Goal: Task Accomplishment & Management: Use online tool/utility

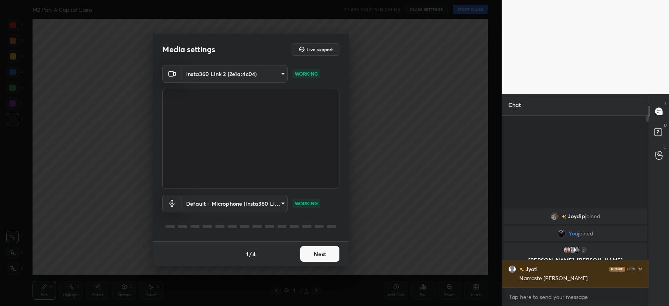
scroll to position [2, 2]
click at [323, 254] on button "Next" at bounding box center [319, 254] width 39 height 16
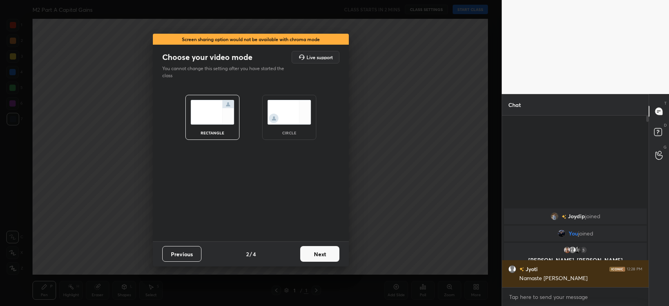
click at [323, 254] on button "Next" at bounding box center [319, 254] width 39 height 16
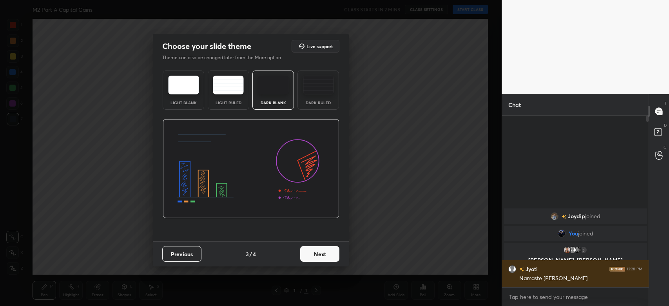
click at [323, 254] on button "Next" at bounding box center [319, 254] width 39 height 16
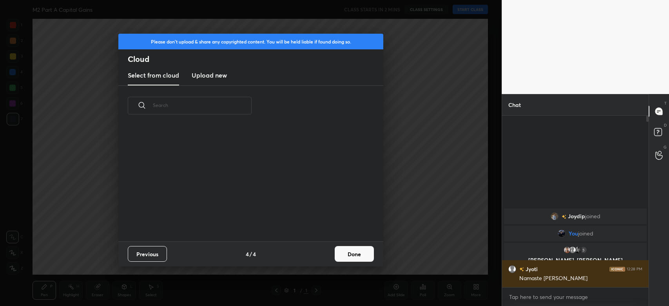
scroll to position [116, 251]
click at [214, 75] on h3 "Upload new" at bounding box center [209, 75] width 35 height 9
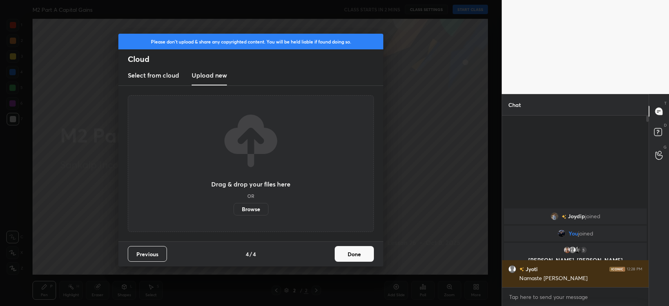
click at [344, 256] on button "Done" at bounding box center [354, 254] width 39 height 16
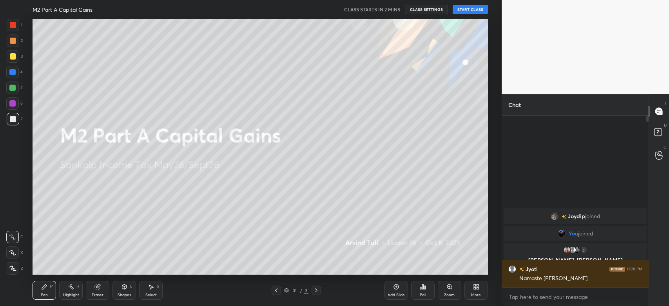
click at [482, 294] on div "More" at bounding box center [476, 290] width 24 height 19
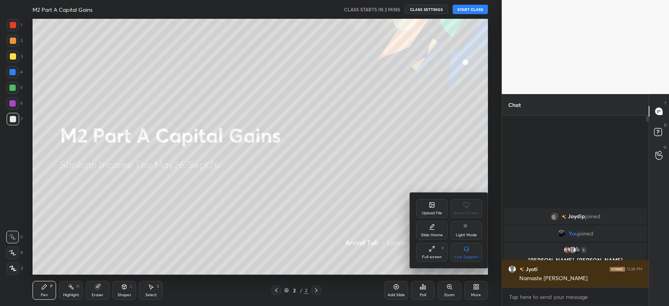
click at [435, 206] on div "Upload File" at bounding box center [431, 208] width 31 height 19
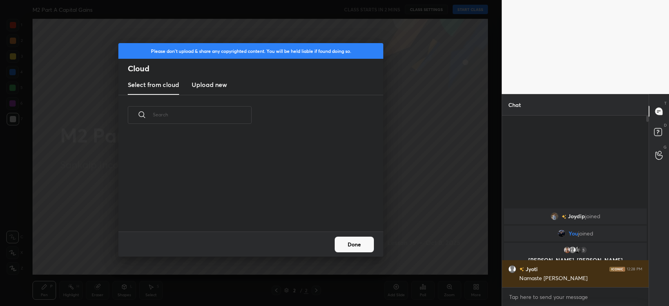
scroll to position [97, 251]
click at [212, 84] on h3 "Upload new" at bounding box center [209, 84] width 35 height 9
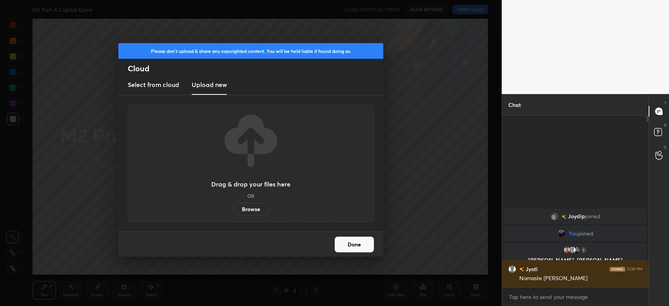
click at [248, 205] on label "Browse" at bounding box center [251, 209] width 35 height 13
click at [234, 205] on input "Browse" at bounding box center [234, 209] width 0 height 13
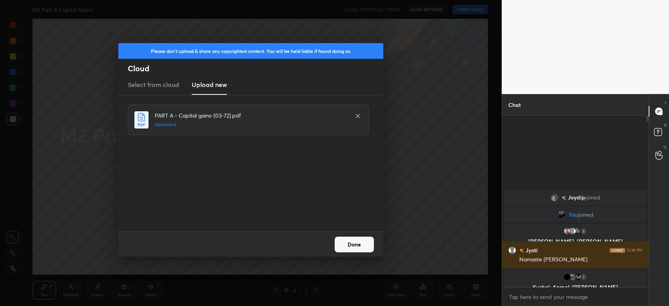
click at [357, 240] on button "Done" at bounding box center [354, 245] width 39 height 16
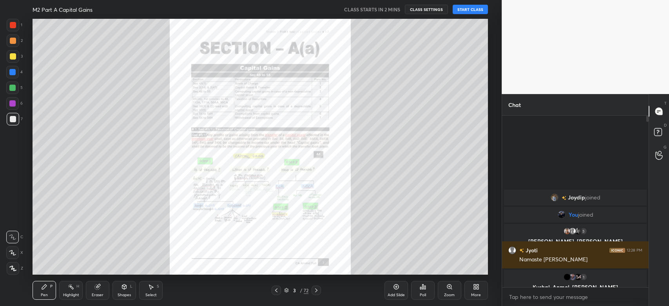
click at [314, 288] on icon at bounding box center [316, 290] width 6 height 6
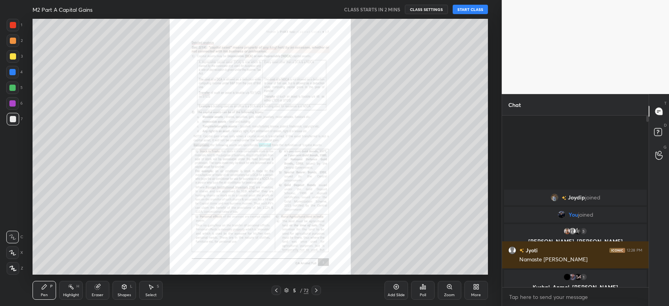
click at [314, 288] on icon at bounding box center [316, 290] width 6 height 6
click at [315, 288] on icon at bounding box center [316, 290] width 6 height 6
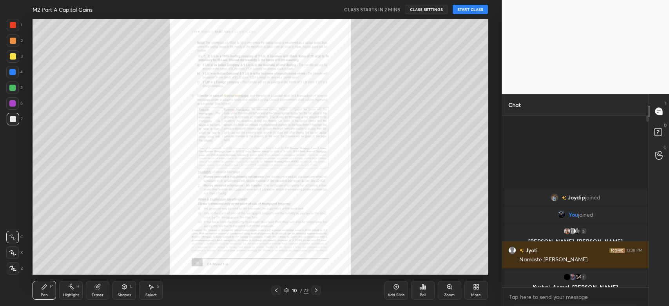
click at [316, 290] on icon at bounding box center [316, 290] width 6 height 6
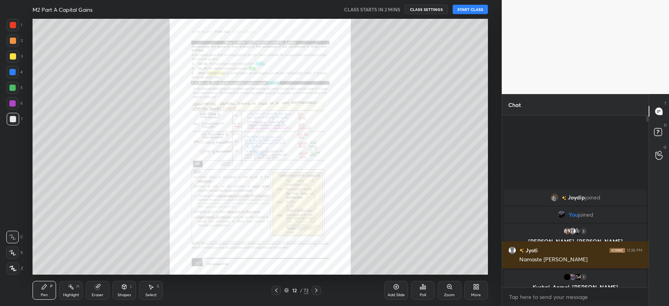
click at [316, 290] on icon at bounding box center [316, 290] width 6 height 6
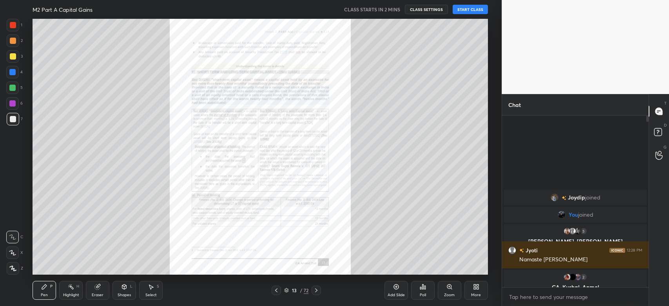
click at [316, 290] on icon at bounding box center [316, 290] width 6 height 6
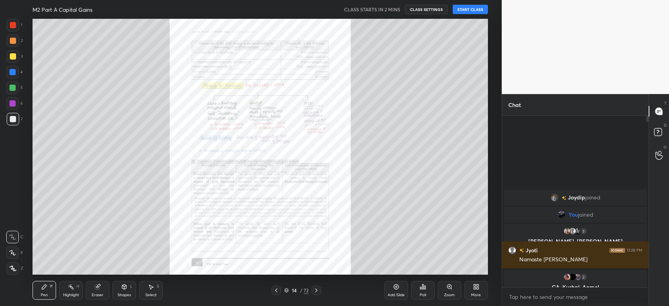
click at [316, 290] on icon at bounding box center [316, 290] width 6 height 6
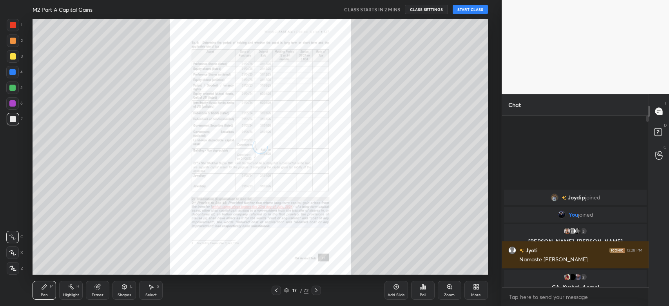
click at [316, 290] on icon at bounding box center [316, 290] width 6 height 6
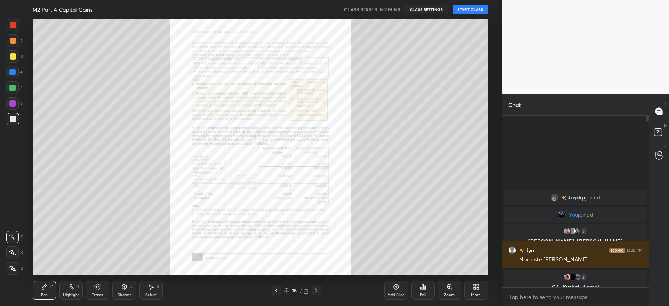
click at [316, 290] on icon at bounding box center [316, 290] width 6 height 6
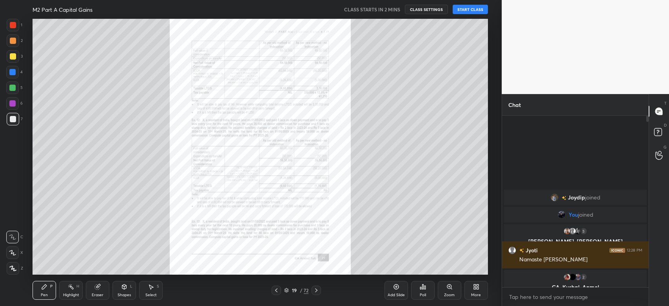
click at [316, 290] on icon at bounding box center [316, 290] width 6 height 6
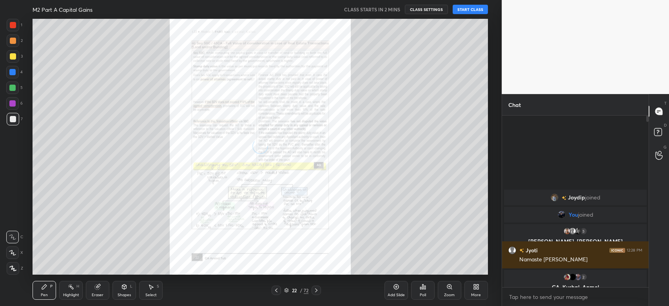
click at [316, 290] on icon at bounding box center [316, 290] width 6 height 6
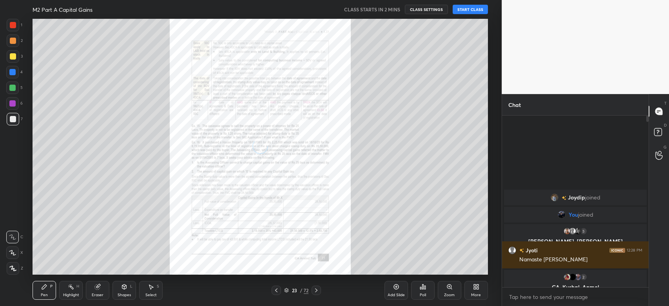
click at [316, 290] on icon at bounding box center [316, 290] width 6 height 6
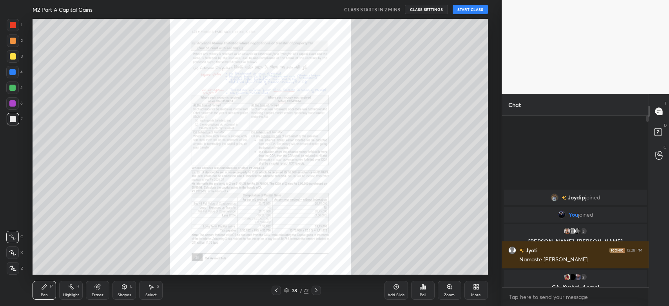
click at [316, 290] on icon at bounding box center [316, 290] width 6 height 6
click at [276, 290] on icon at bounding box center [276, 290] width 6 height 6
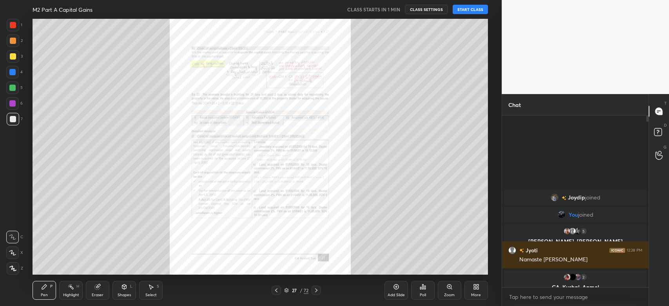
click at [276, 290] on icon at bounding box center [276, 290] width 6 height 6
click at [315, 291] on icon at bounding box center [316, 290] width 6 height 6
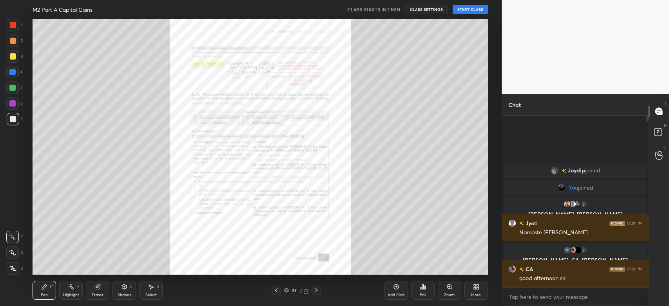
click at [276, 291] on icon at bounding box center [276, 290] width 6 height 6
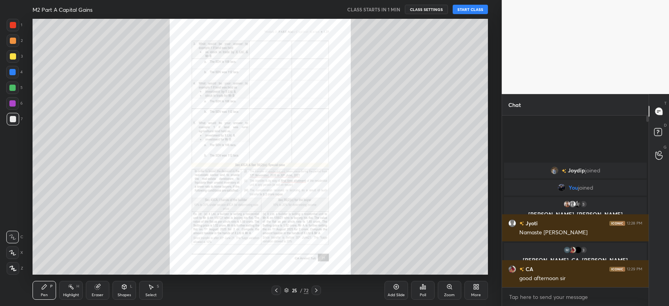
click at [276, 291] on icon at bounding box center [276, 290] width 6 height 6
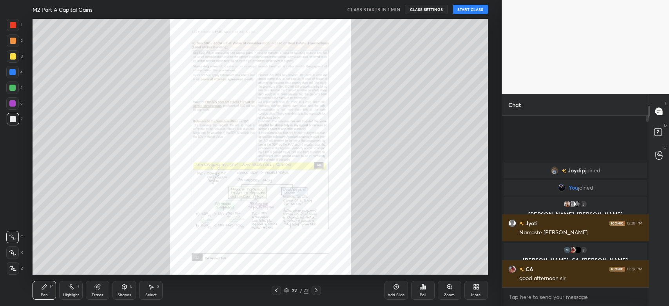
click at [276, 291] on icon at bounding box center [276, 290] width 6 height 6
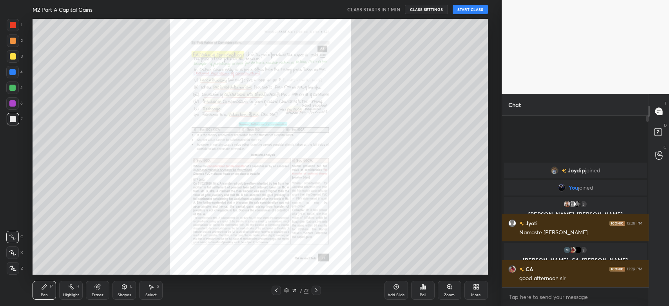
click at [276, 291] on icon at bounding box center [276, 290] width 6 height 6
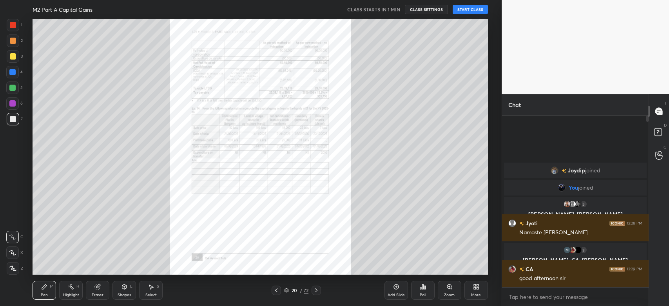
click at [276, 291] on icon at bounding box center [276, 290] width 6 height 6
click at [315, 291] on icon at bounding box center [316, 290] width 6 height 6
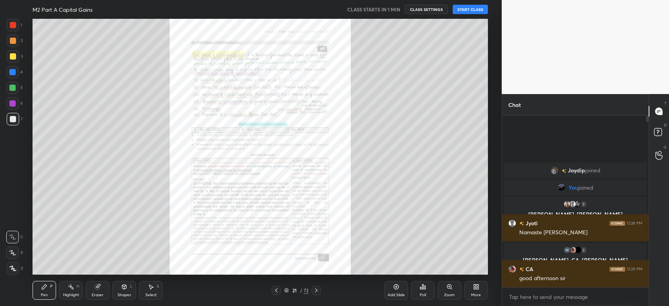
click at [315, 291] on icon at bounding box center [316, 290] width 6 height 6
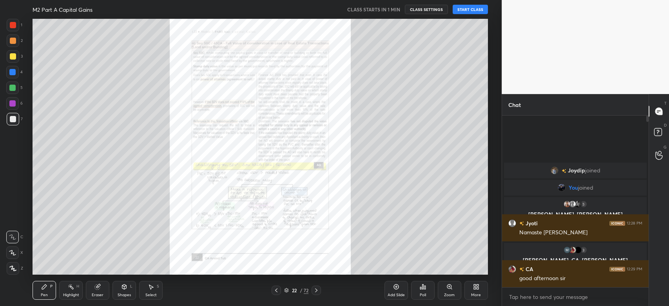
click at [315, 291] on icon at bounding box center [316, 290] width 6 height 6
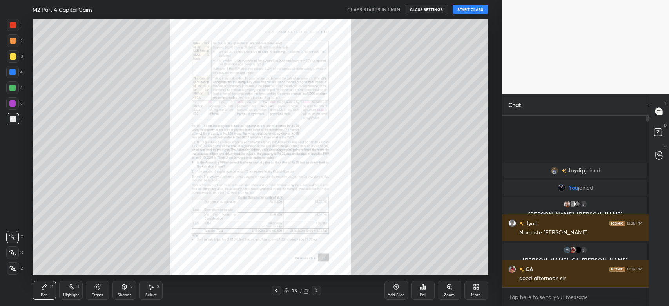
click at [462, 8] on button "START CLASS" at bounding box center [470, 9] width 35 height 9
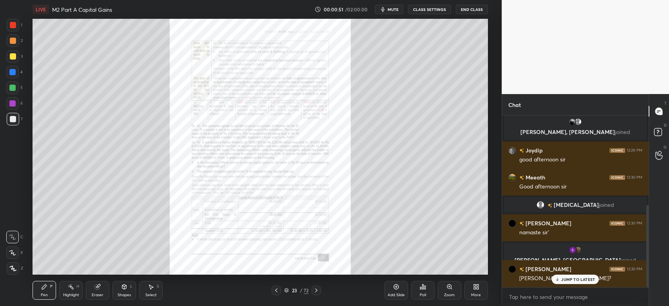
scroll to position [187, 0]
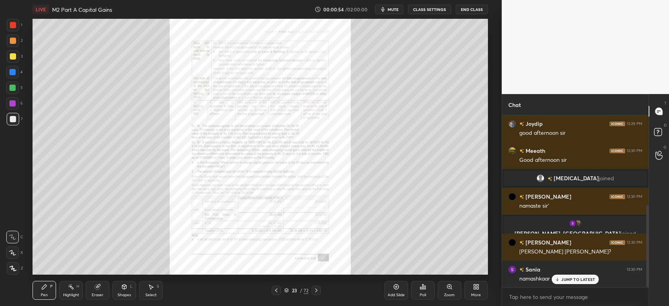
click at [558, 280] on icon at bounding box center [557, 280] width 2 height 1
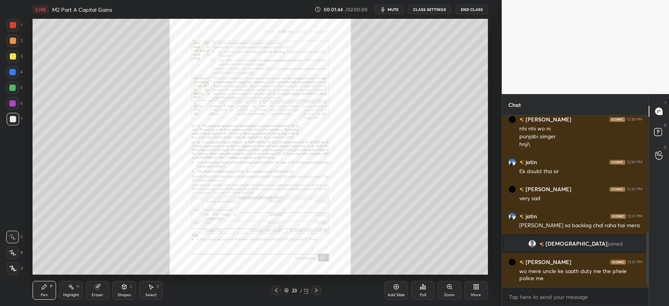
scroll to position [390, 0]
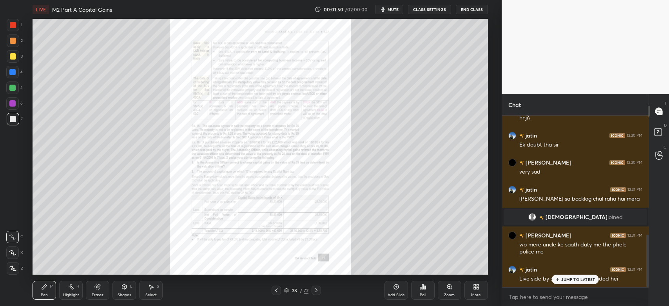
click at [576, 275] on div "JUMP TO LATEST" at bounding box center [575, 279] width 47 height 9
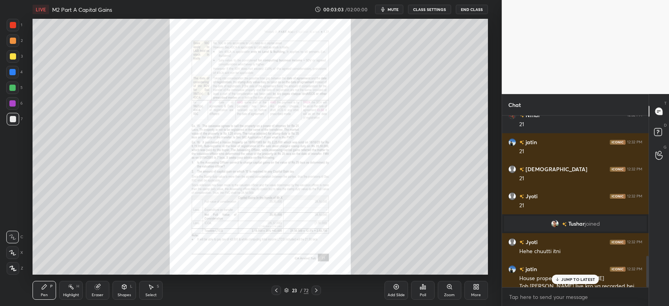
scroll to position [768, 0]
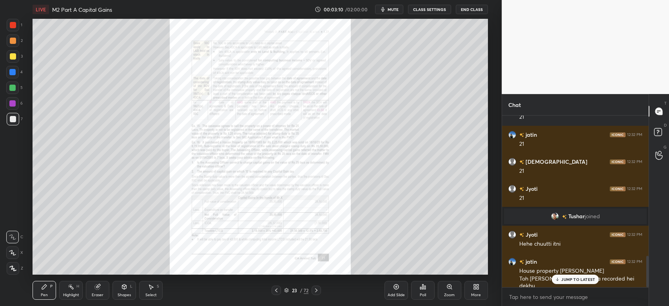
click at [561, 281] on div "JUMP TO LATEST" at bounding box center [575, 279] width 47 height 9
click at [317, 292] on icon at bounding box center [316, 290] width 6 height 6
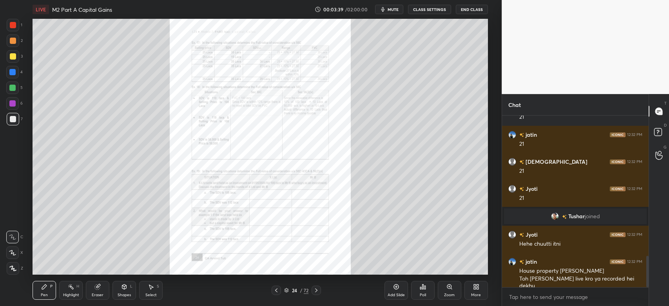
click at [317, 291] on icon at bounding box center [316, 290] width 6 height 6
click at [319, 290] on icon at bounding box center [316, 290] width 6 height 6
click at [319, 289] on icon at bounding box center [316, 290] width 6 height 6
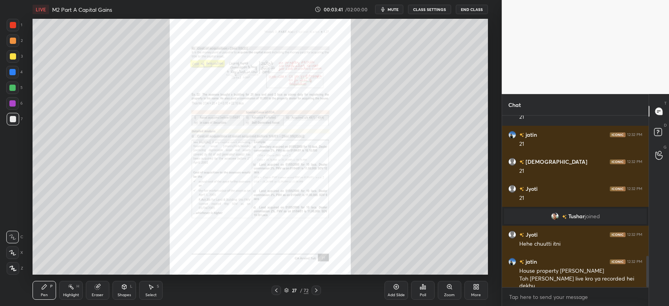
click at [451, 285] on icon at bounding box center [449, 287] width 6 height 6
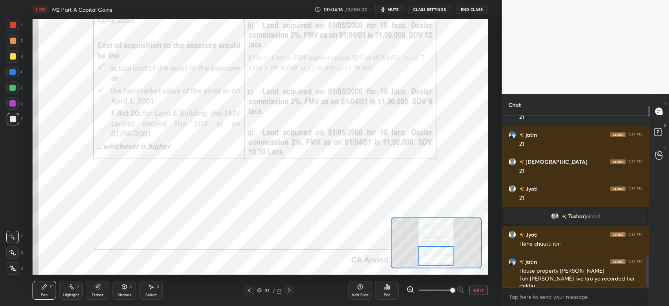
click at [291, 291] on icon at bounding box center [289, 290] width 6 height 6
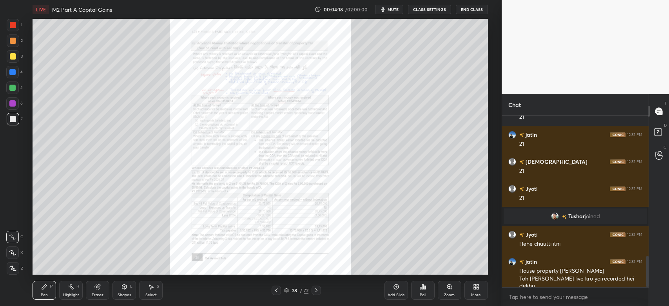
click at [317, 293] on icon at bounding box center [316, 290] width 6 height 6
click at [319, 290] on icon at bounding box center [316, 290] width 6 height 6
click at [319, 291] on icon at bounding box center [316, 290] width 6 height 6
click at [446, 289] on icon at bounding box center [449, 287] width 6 height 6
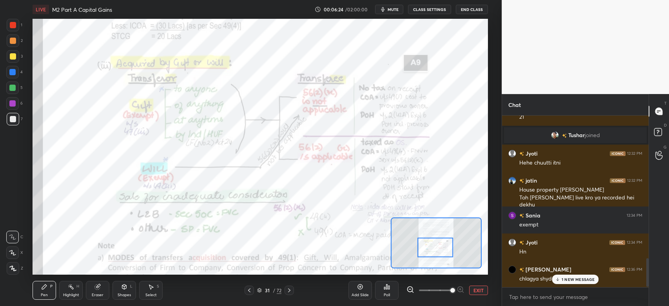
scroll to position [877, 0]
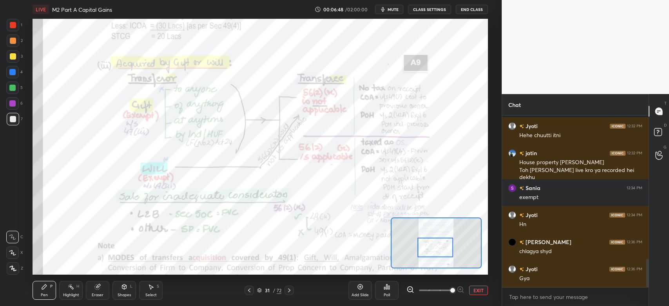
click at [250, 291] on icon at bounding box center [249, 290] width 6 height 6
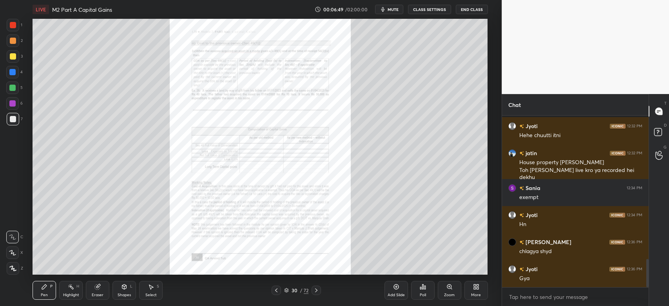
click at [277, 293] on icon at bounding box center [276, 290] width 6 height 6
click at [316, 292] on icon at bounding box center [316, 290] width 2 height 4
click at [448, 290] on icon at bounding box center [449, 287] width 6 height 6
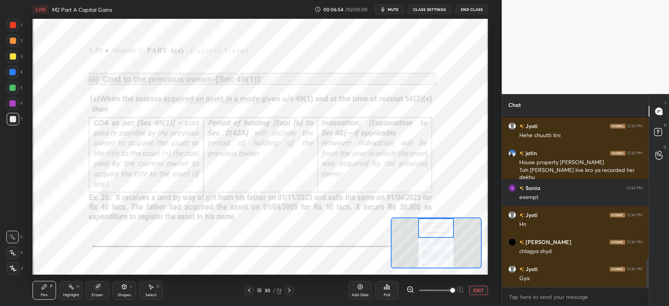
click at [15, 25] on div at bounding box center [13, 25] width 6 height 6
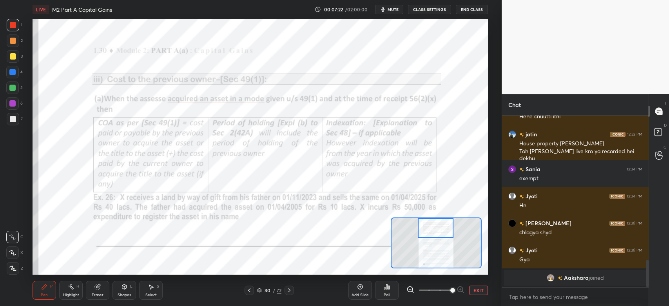
click at [289, 294] on div at bounding box center [288, 290] width 9 height 9
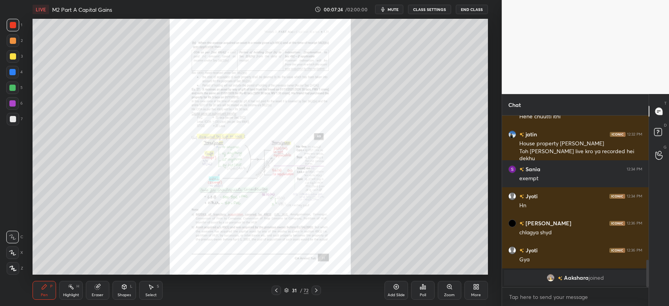
click at [445, 290] on div "Zoom" at bounding box center [450, 290] width 24 height 19
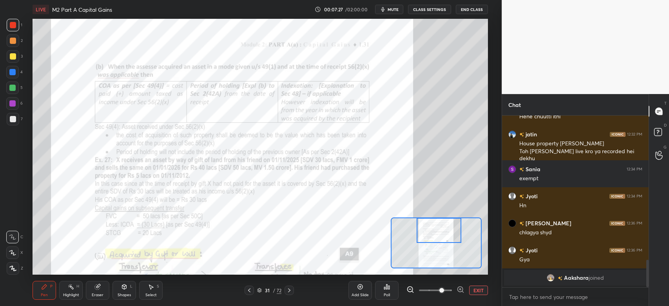
click at [251, 292] on icon at bounding box center [249, 290] width 6 height 6
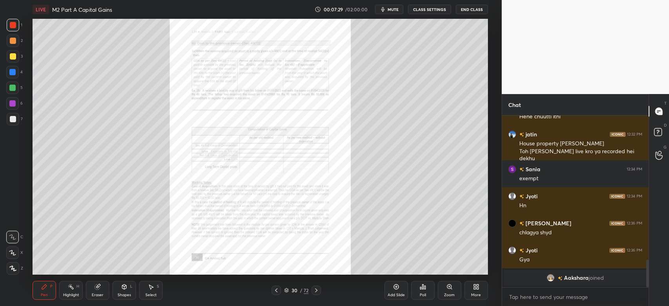
click at [448, 290] on icon at bounding box center [449, 287] width 6 height 6
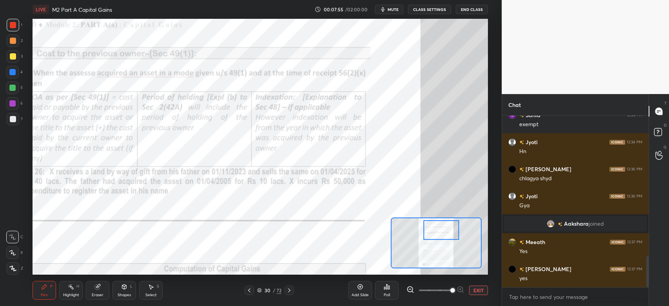
scroll to position [784, 0]
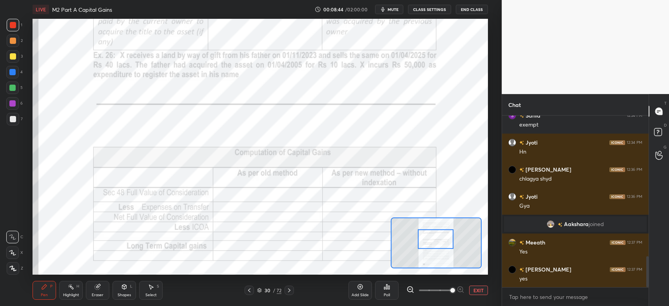
click at [13, 73] on div at bounding box center [12, 72] width 6 height 6
click at [16, 25] on div at bounding box center [13, 25] width 6 height 6
click at [11, 25] on div at bounding box center [13, 25] width 6 height 6
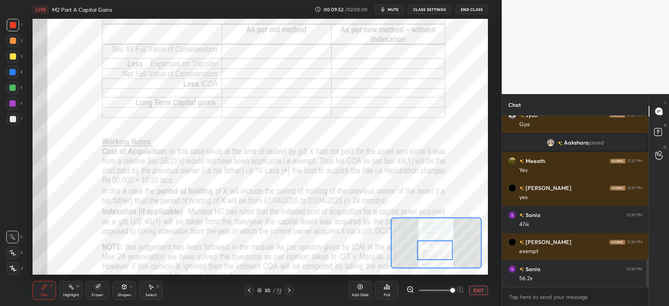
scroll to position [892, 0]
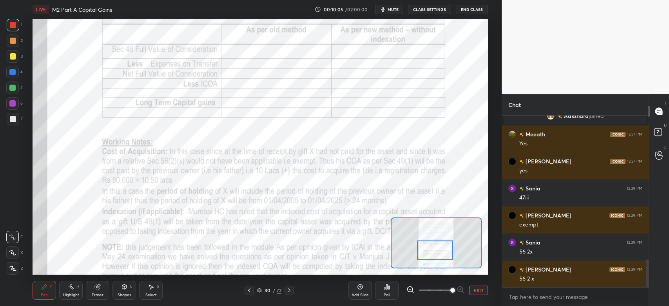
click at [438, 249] on div at bounding box center [435, 250] width 36 height 20
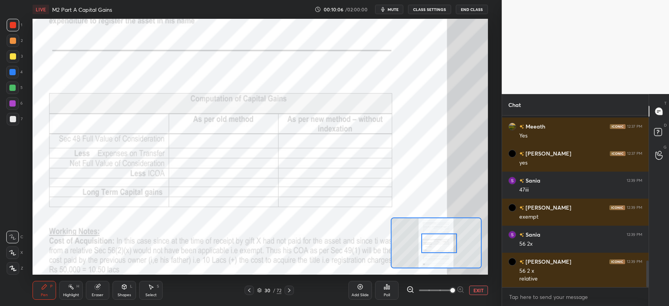
scroll to position [927, 0]
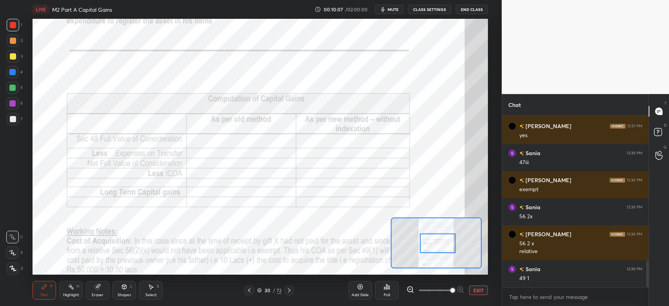
click at [13, 24] on div at bounding box center [13, 25] width 6 height 6
click at [14, 21] on div at bounding box center [13, 25] width 13 height 13
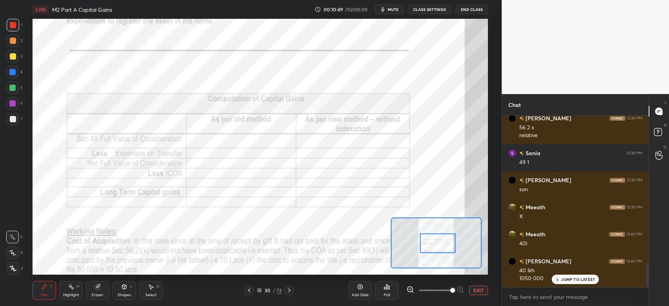
scroll to position [1070, 0]
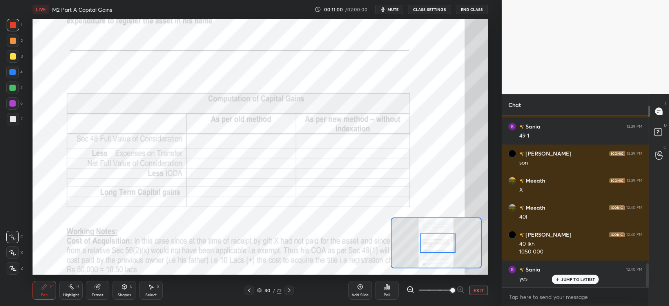
click at [95, 292] on div "Eraser" at bounding box center [98, 290] width 24 height 19
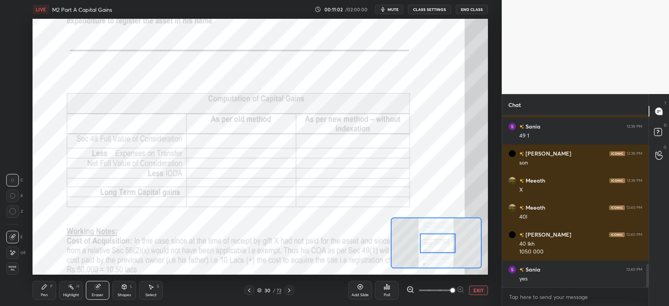
scroll to position [1097, 0]
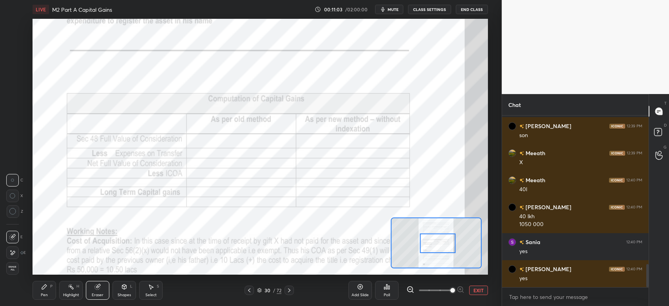
click at [42, 294] on div "Pen" at bounding box center [44, 295] width 7 height 4
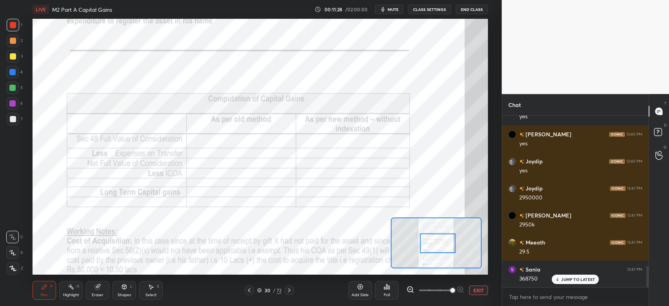
scroll to position [1259, 0]
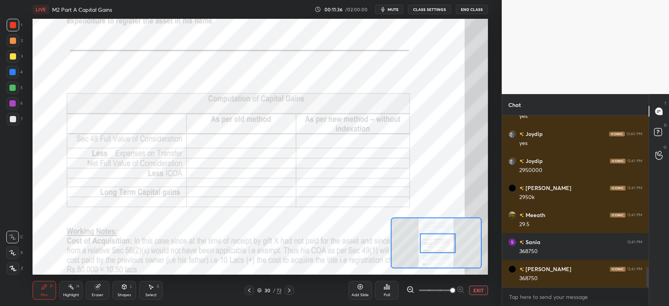
click at [13, 24] on div at bounding box center [13, 25] width 6 height 6
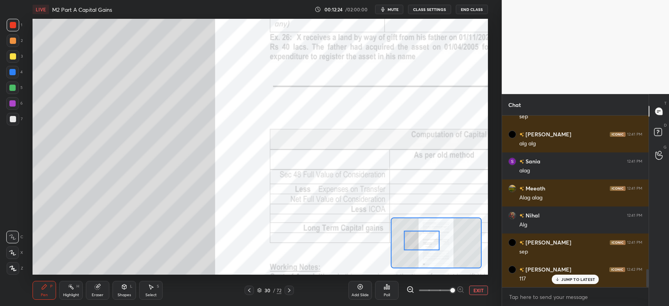
scroll to position [1483, 0]
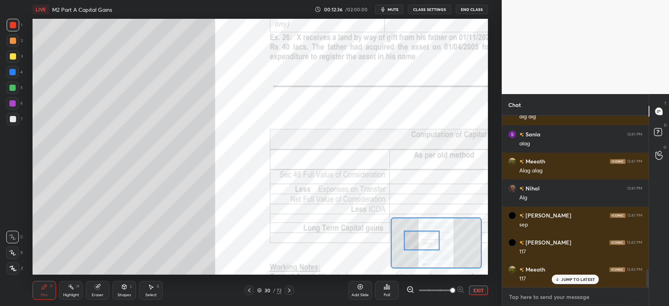
click at [522, 293] on textarea at bounding box center [575, 297] width 134 height 13
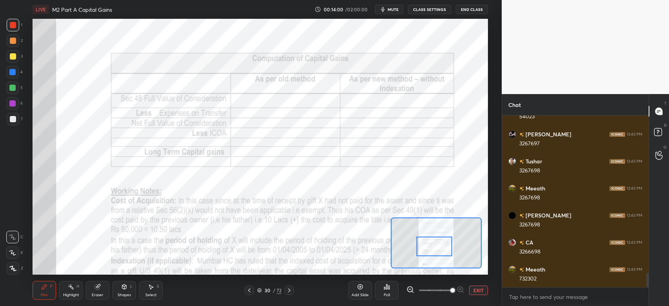
scroll to position [1931, 0]
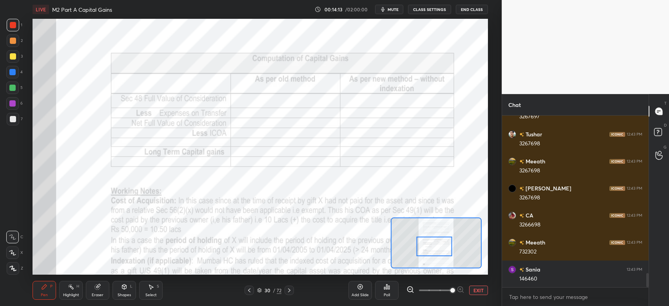
click at [10, 73] on div at bounding box center [12, 72] width 6 height 6
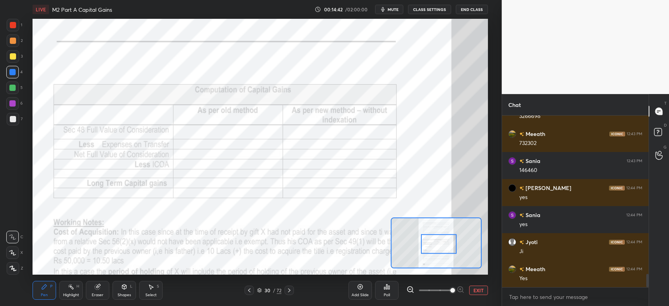
scroll to position [2066, 0]
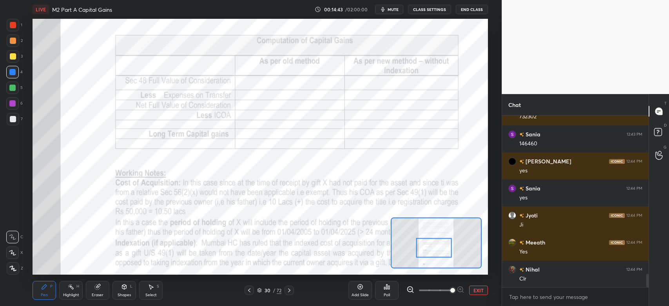
click at [408, 290] on icon at bounding box center [410, 290] width 8 height 8
click at [408, 291] on icon at bounding box center [410, 290] width 8 height 8
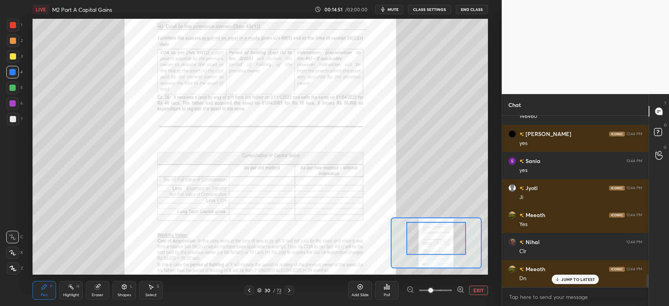
scroll to position [2120, 0]
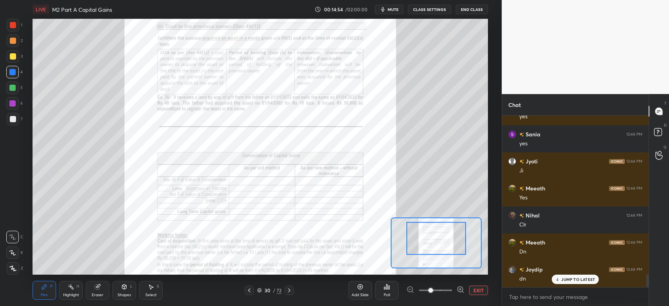
click at [291, 292] on icon at bounding box center [289, 290] width 6 height 6
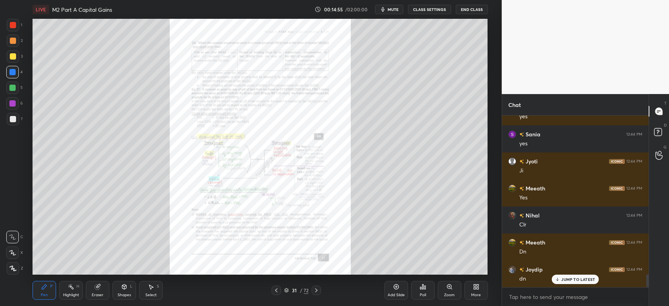
scroll to position [2148, 0]
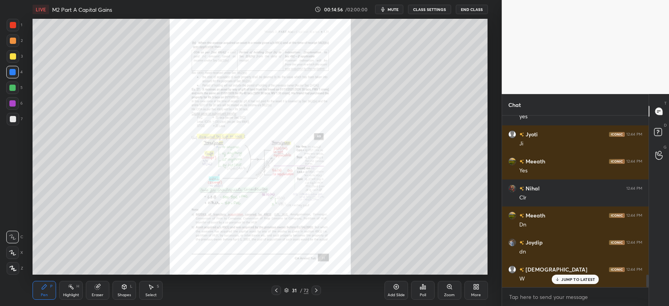
click at [276, 292] on icon at bounding box center [276, 290] width 6 height 6
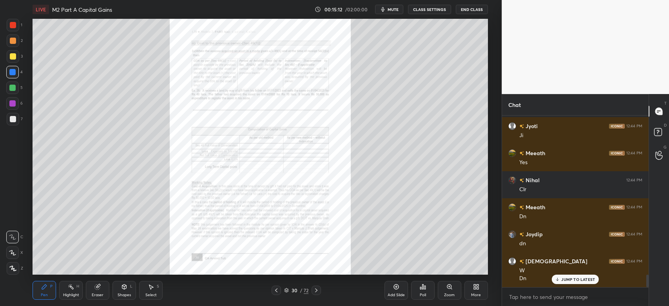
scroll to position [2182, 0]
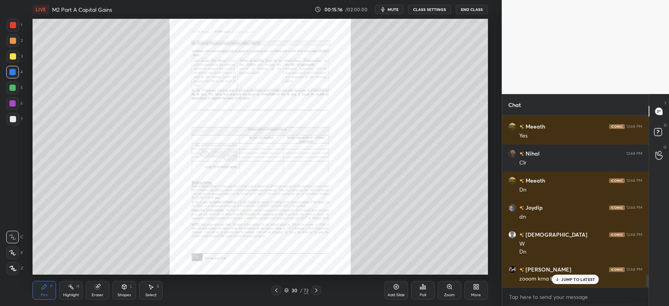
click at [445, 286] on div "Zoom" at bounding box center [450, 290] width 24 height 19
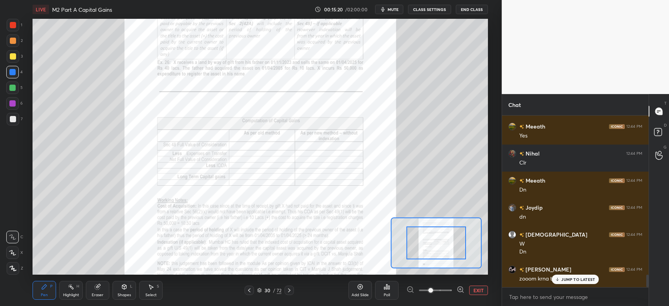
click at [458, 288] on icon at bounding box center [460, 290] width 8 height 8
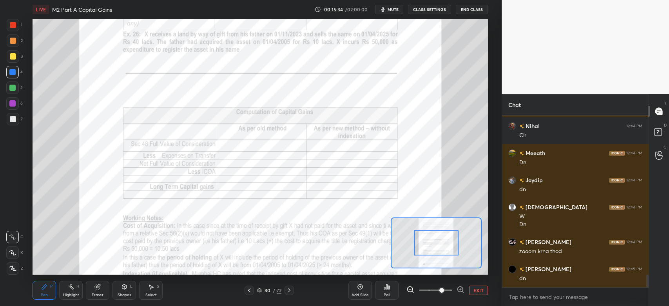
scroll to position [2236, 0]
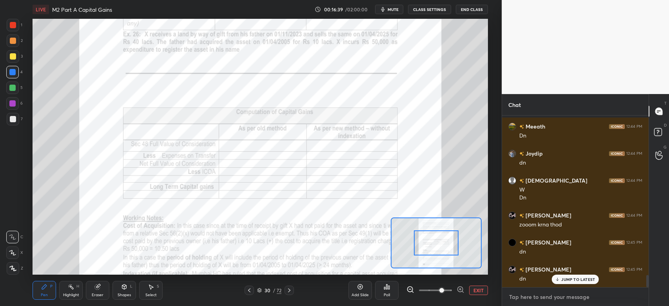
click at [528, 293] on textarea at bounding box center [575, 297] width 134 height 13
click at [290, 293] on icon at bounding box center [289, 290] width 6 height 6
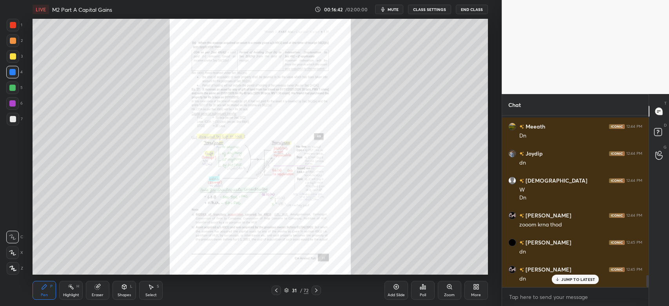
click at [451, 290] on icon at bounding box center [449, 287] width 6 height 6
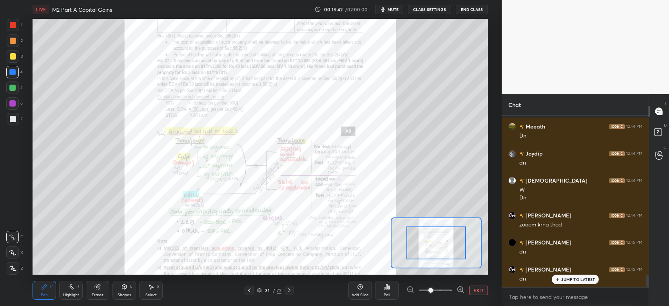
click at [433, 291] on span at bounding box center [430, 290] width 5 height 5
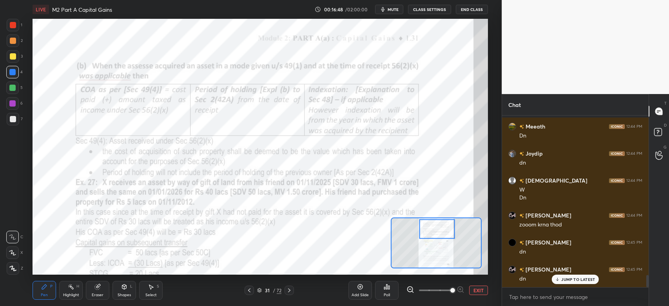
click at [13, 20] on div at bounding box center [13, 25] width 13 height 13
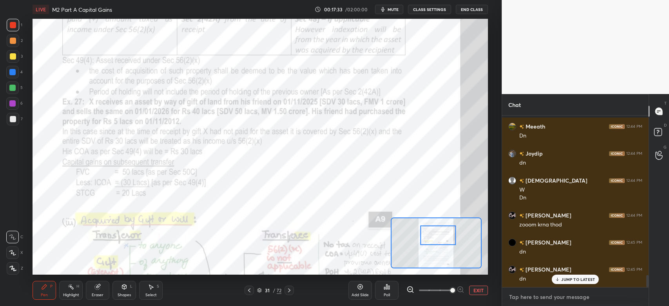
click at [582, 301] on textarea at bounding box center [575, 297] width 134 height 13
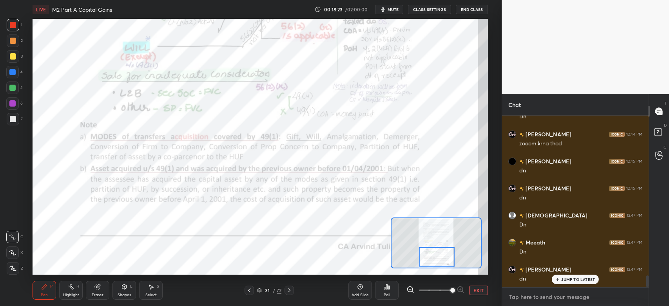
scroll to position [2345, 0]
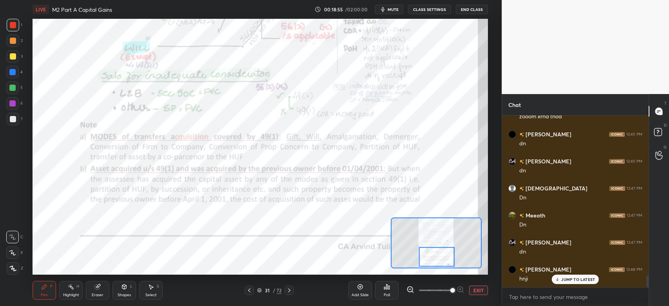
click at [15, 22] on div at bounding box center [13, 25] width 6 height 6
click at [126, 293] on div "Shapes" at bounding box center [124, 295] width 13 height 4
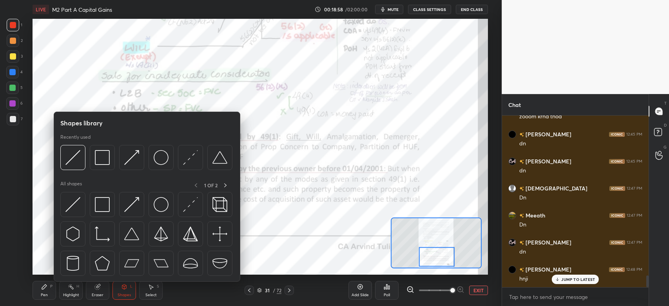
click at [185, 160] on img at bounding box center [190, 157] width 15 height 15
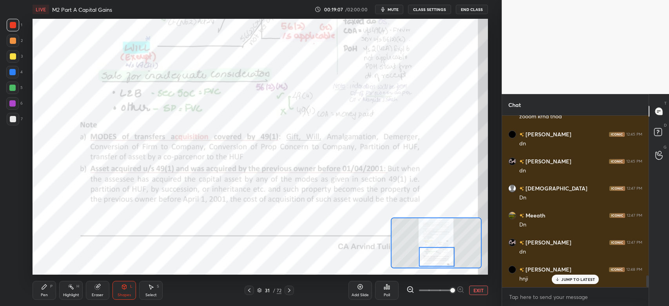
click at [15, 23] on div at bounding box center [13, 25] width 6 height 6
click at [94, 295] on div "Eraser" at bounding box center [98, 295] width 12 height 4
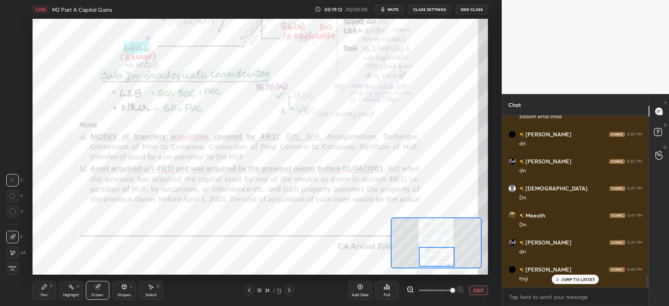
click at [45, 295] on div "Pen" at bounding box center [44, 295] width 7 height 4
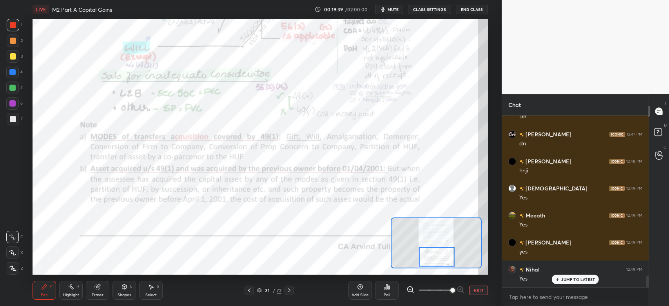
scroll to position [2480, 0]
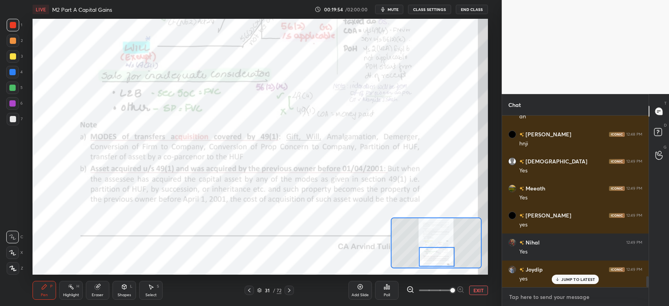
click at [532, 300] on textarea at bounding box center [575, 297] width 134 height 13
click at [290, 293] on icon at bounding box center [289, 290] width 6 height 6
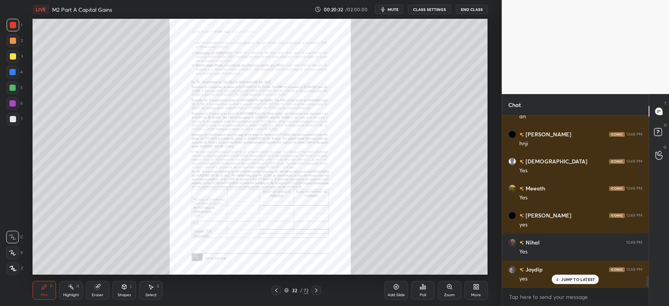
click at [450, 288] on icon at bounding box center [449, 286] width 4 height 4
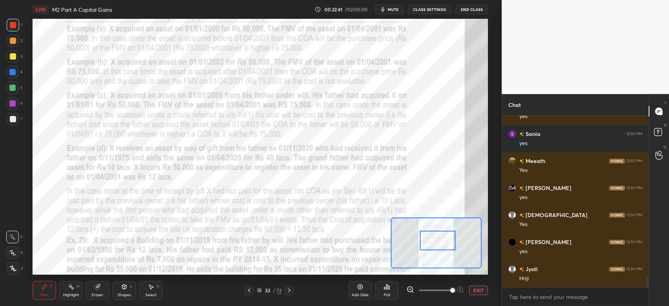
scroll to position [2669, 0]
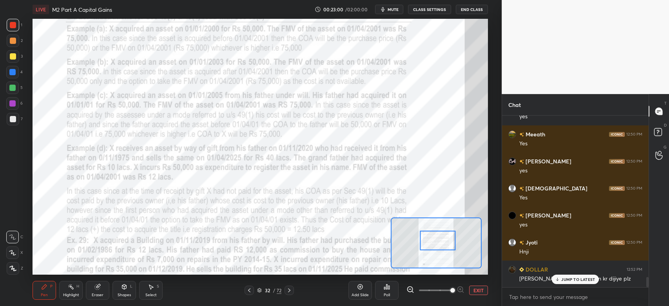
click at [570, 281] on p "JUMP TO LATEST" at bounding box center [578, 279] width 34 height 5
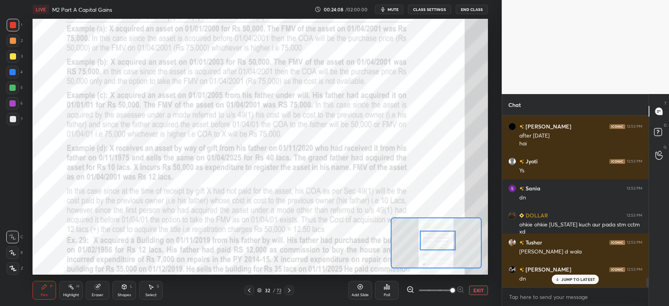
scroll to position [2975, 0]
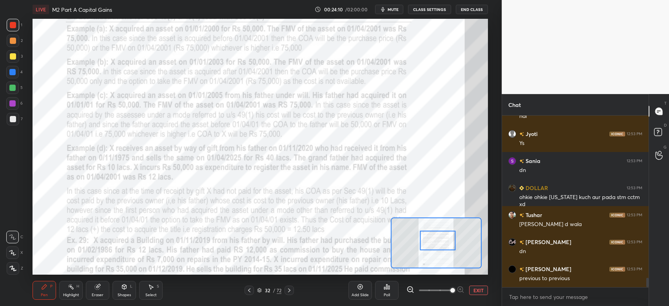
click at [13, 72] on div at bounding box center [12, 72] width 6 height 6
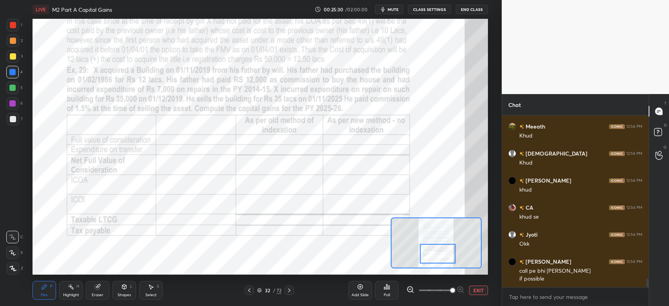
scroll to position [3260, 0]
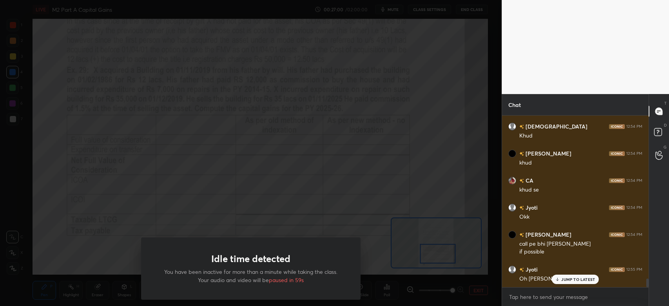
click at [203, 158] on div "Idle time detected You have been inactive for more than a minute while taking t…" at bounding box center [251, 153] width 502 height 306
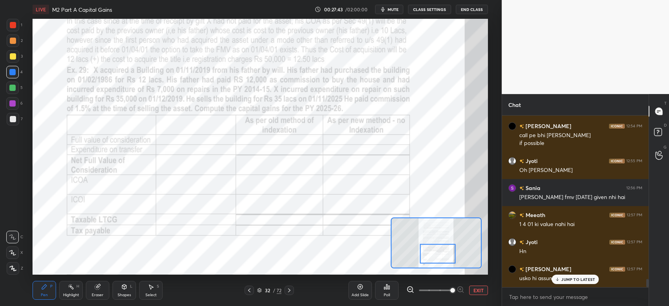
scroll to position [3395, 0]
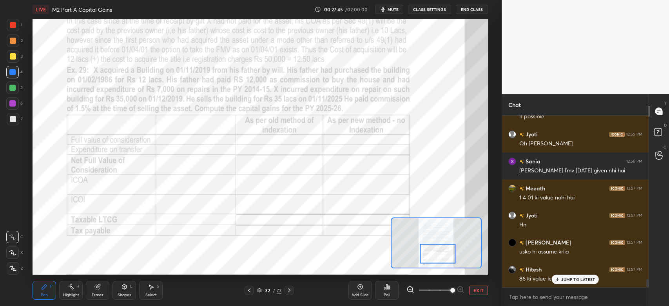
click at [574, 280] on p "JUMP TO LATEST" at bounding box center [578, 279] width 34 height 5
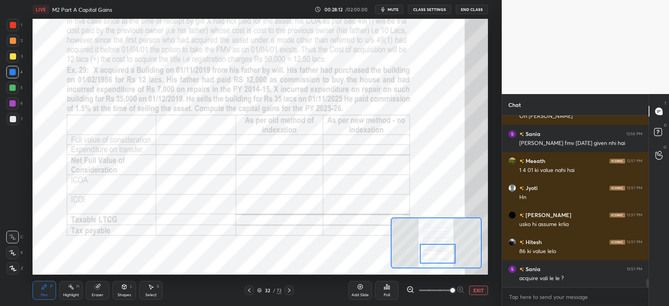
click at [292, 292] on icon at bounding box center [289, 290] width 6 height 6
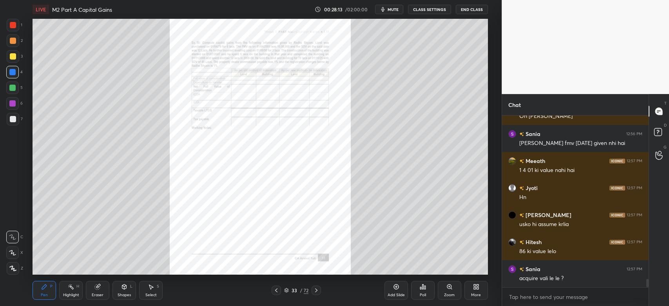
click at [276, 291] on icon at bounding box center [276, 290] width 2 height 4
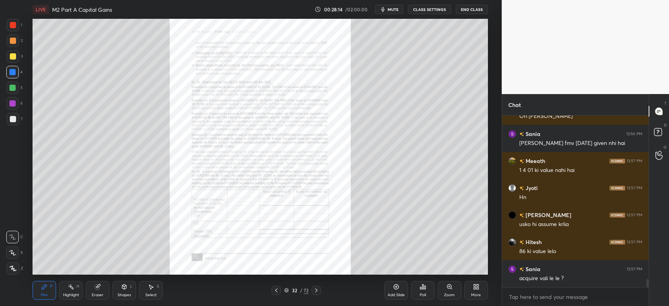
click at [453, 289] on div "Zoom" at bounding box center [450, 290] width 24 height 19
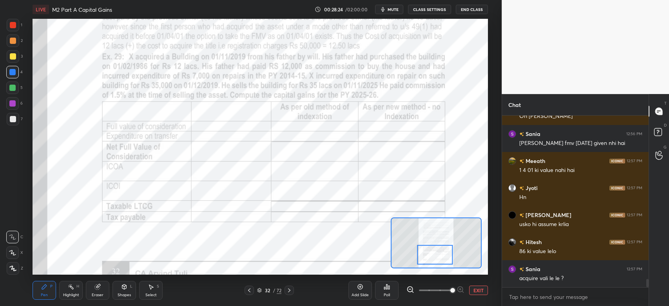
click at [11, 23] on div at bounding box center [13, 25] width 6 height 6
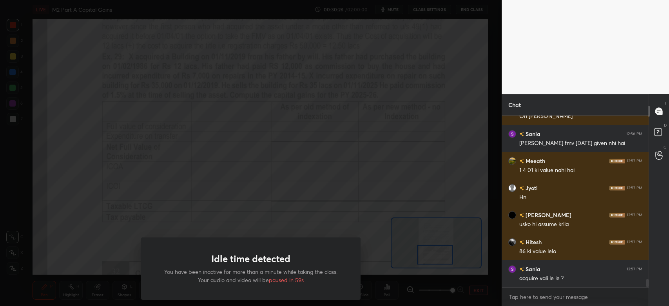
click at [465, 110] on div "Idle time detected You have been inactive for more than a minute while taking t…" at bounding box center [251, 153] width 502 height 306
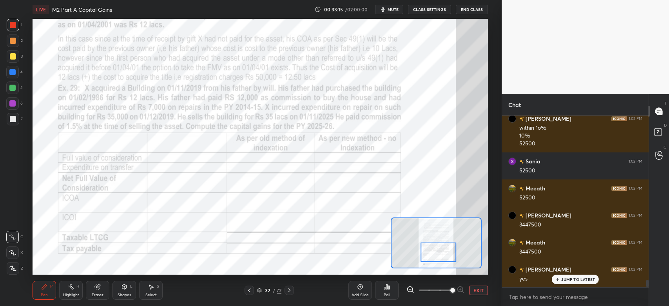
scroll to position [3844, 0]
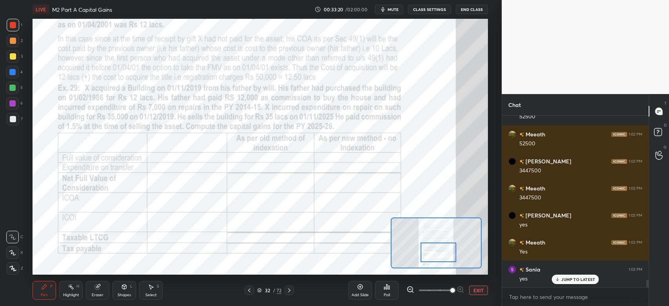
click at [94, 292] on div "Eraser" at bounding box center [98, 290] width 24 height 19
click at [49, 285] on div "Pen P" at bounding box center [45, 290] width 24 height 19
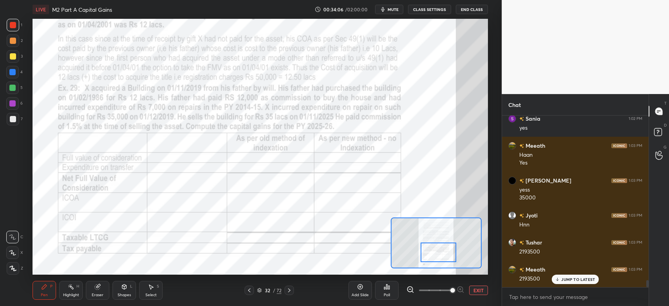
scroll to position [4022, 0]
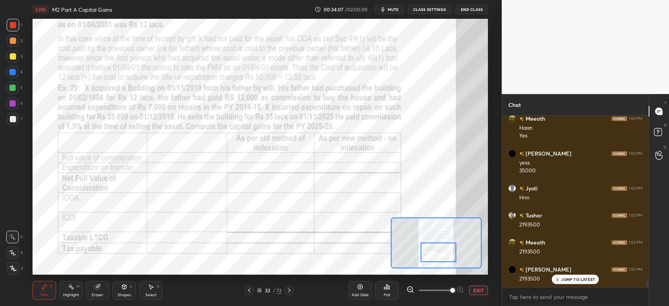
click at [438, 251] on div at bounding box center [438, 253] width 36 height 20
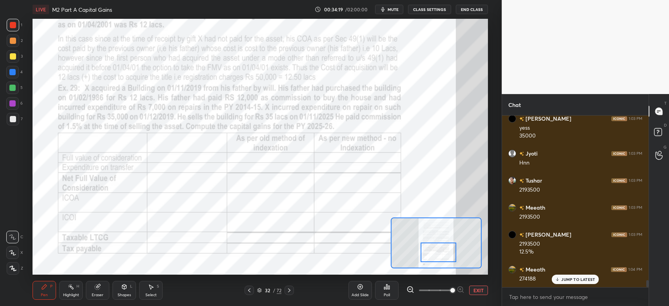
scroll to position [4084, 0]
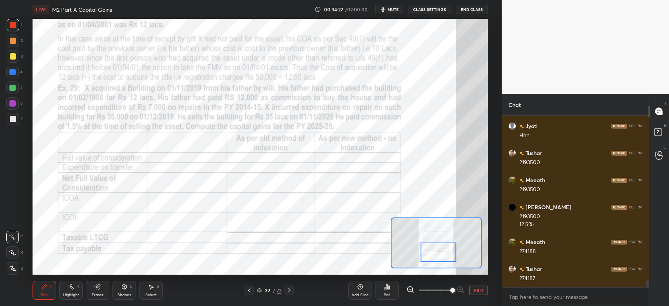
click at [10, 36] on div at bounding box center [13, 40] width 13 height 13
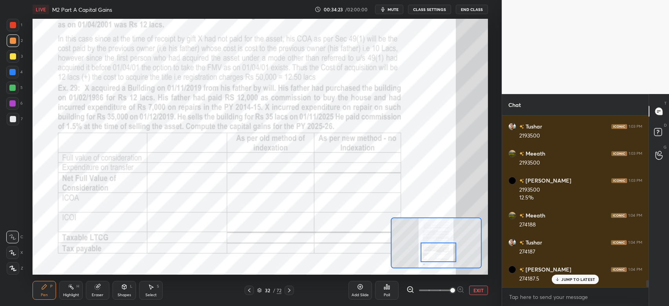
click at [14, 105] on div at bounding box center [12, 103] width 6 height 6
click at [13, 71] on div at bounding box center [12, 72] width 6 height 6
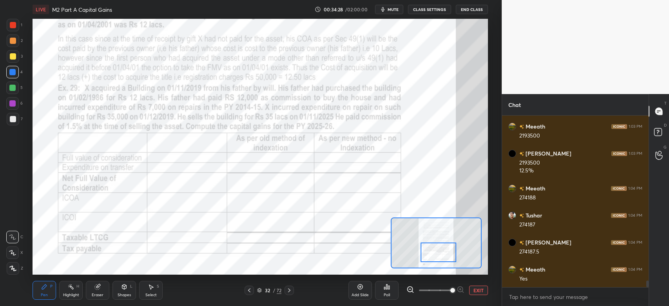
click at [10, 25] on div at bounding box center [13, 25] width 6 height 6
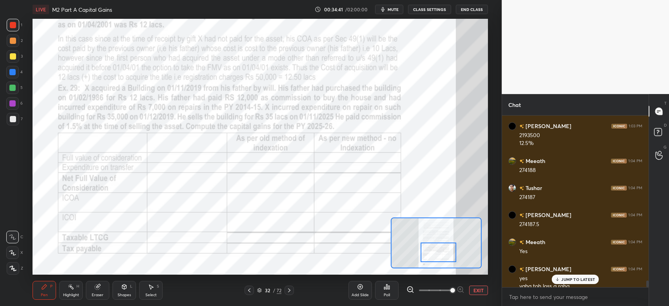
scroll to position [4172, 0]
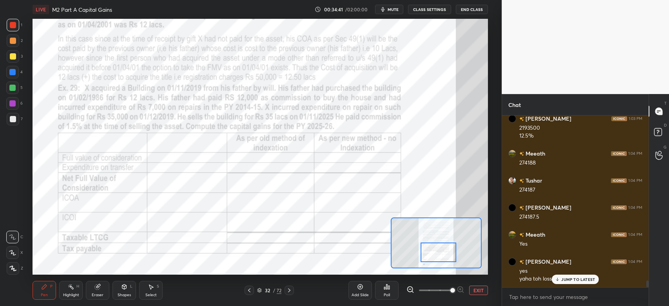
click at [14, 71] on div at bounding box center [12, 72] width 6 height 6
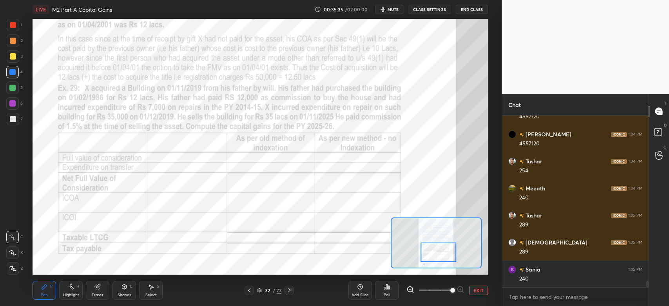
scroll to position [4416, 0]
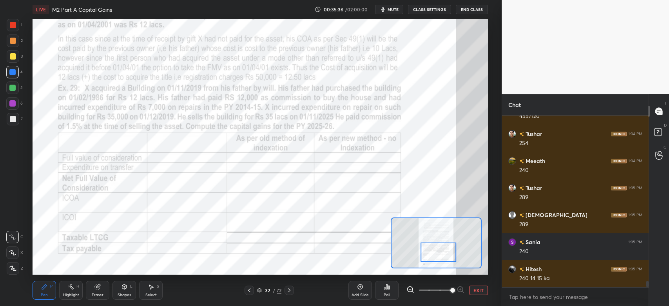
click at [98, 296] on div "Eraser" at bounding box center [98, 295] width 12 height 4
click at [45, 291] on div "Pen P" at bounding box center [45, 290] width 24 height 19
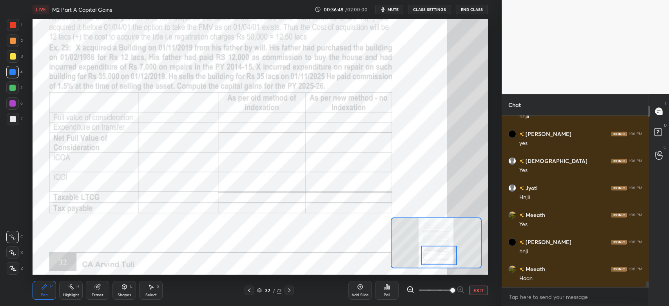
scroll to position [4775, 0]
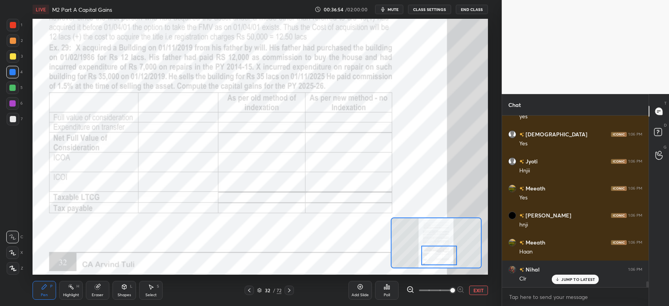
click at [290, 292] on icon at bounding box center [289, 290] width 6 height 6
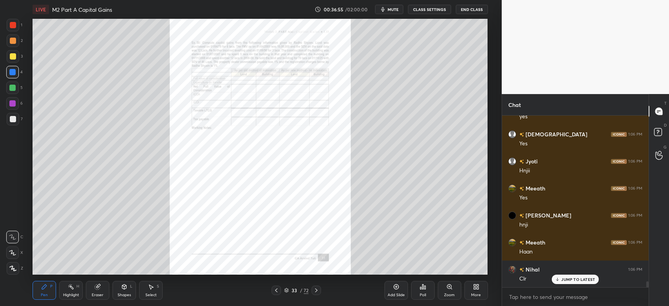
scroll to position [4802, 0]
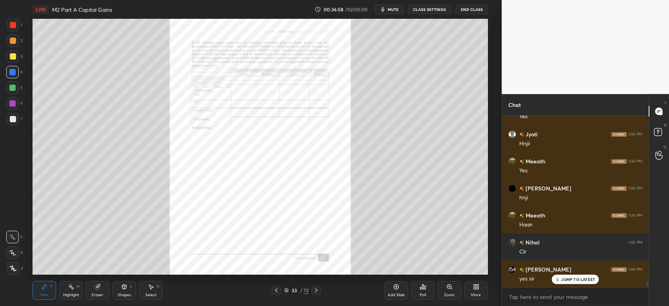
click at [448, 288] on icon at bounding box center [449, 286] width 4 height 4
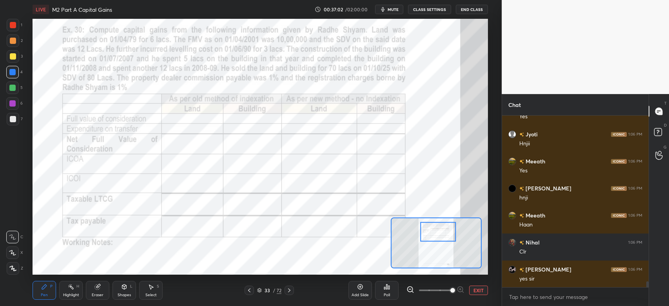
scroll to position [4829, 0]
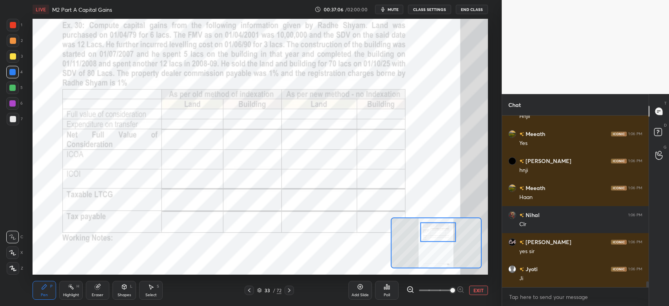
click at [16, 26] on div at bounding box center [13, 25] width 6 height 6
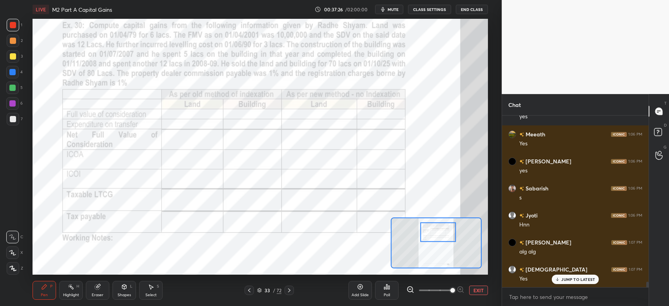
scroll to position [5046, 0]
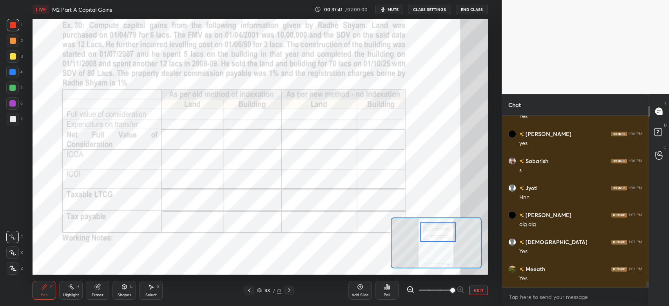
click at [290, 293] on icon at bounding box center [289, 290] width 6 height 6
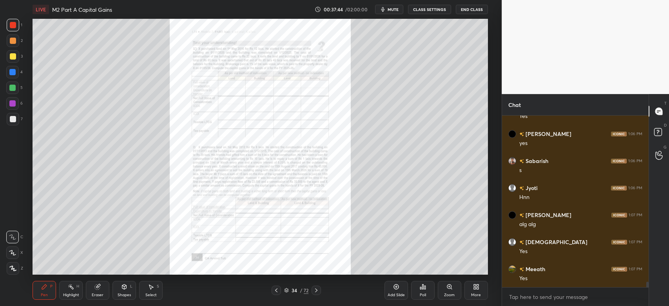
click at [277, 295] on div at bounding box center [276, 290] width 9 height 9
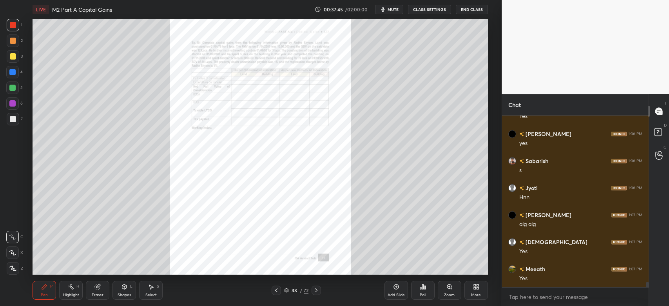
click at [449, 290] on icon at bounding box center [449, 287] width 6 height 6
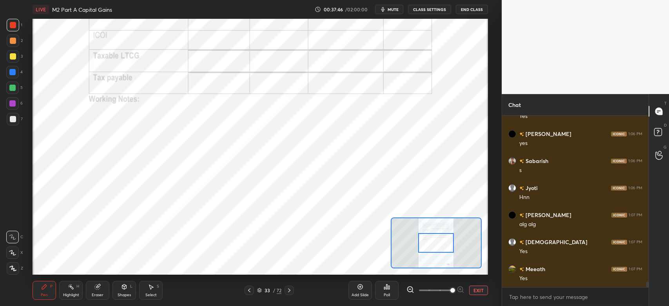
click at [447, 233] on div at bounding box center [436, 243] width 36 height 20
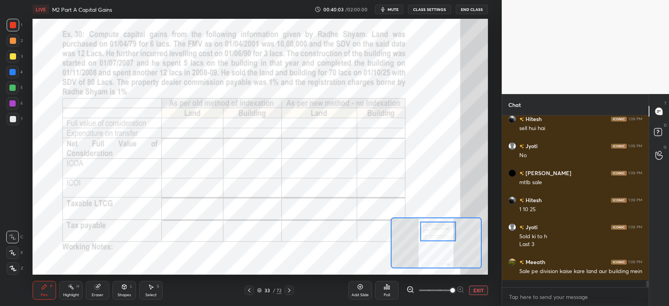
scroll to position [4167, 0]
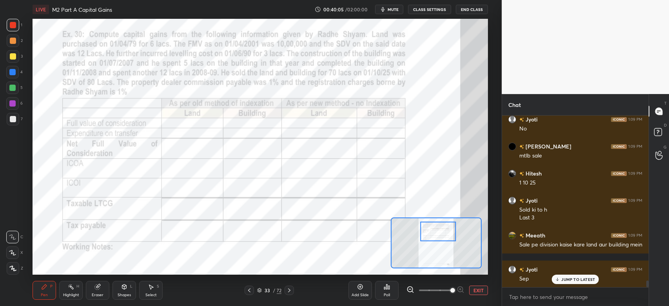
click at [15, 25] on div at bounding box center [13, 25] width 6 height 6
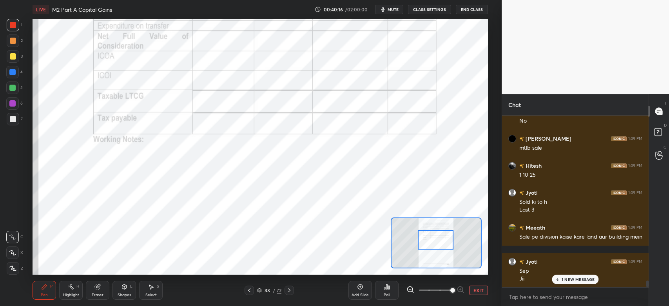
scroll to position [4203, 0]
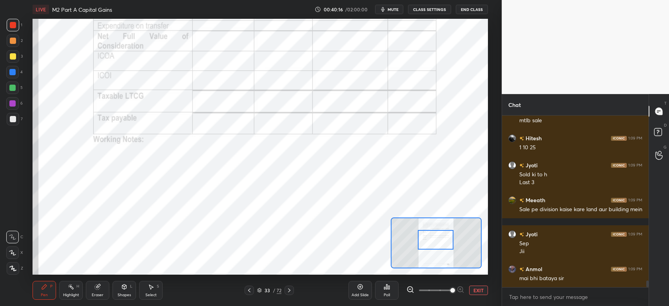
click at [121, 294] on div "Shapes" at bounding box center [124, 295] width 13 height 4
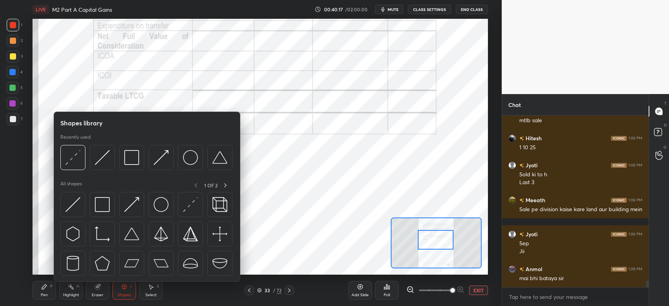
click at [98, 162] on img at bounding box center [102, 157] width 15 height 15
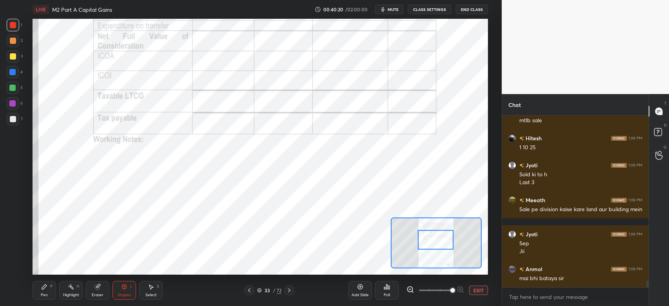
click at [44, 291] on div "Pen P" at bounding box center [45, 290] width 24 height 19
click at [408, 291] on icon at bounding box center [409, 289] width 5 height 5
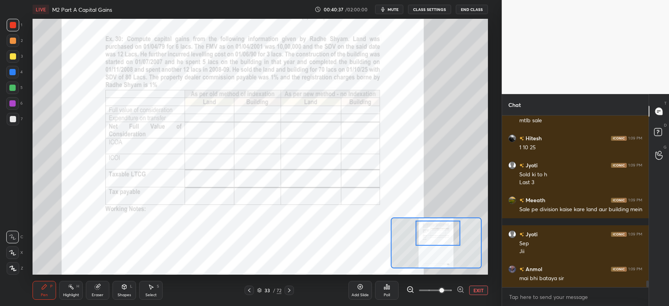
click at [14, 72] on div at bounding box center [12, 72] width 6 height 6
click at [12, 29] on div at bounding box center [13, 25] width 13 height 13
click at [11, 75] on div at bounding box center [12, 72] width 13 height 13
click at [13, 87] on div at bounding box center [12, 88] width 6 height 6
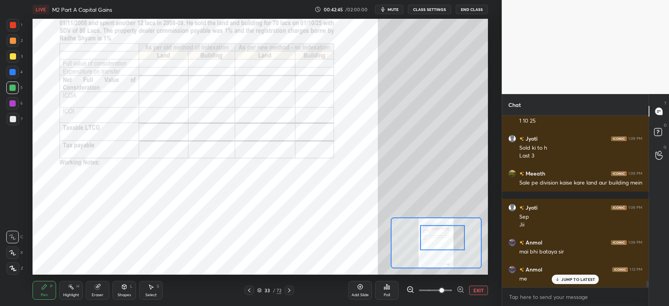
scroll to position [4283, 0]
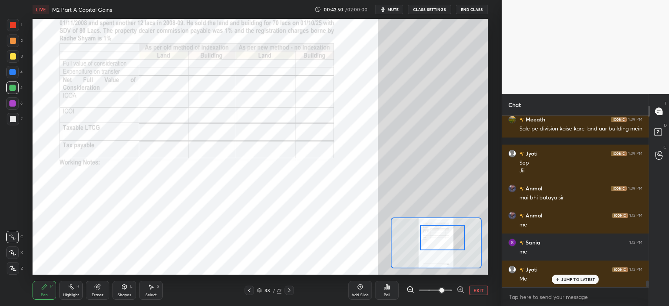
click at [12, 27] on div at bounding box center [13, 25] width 6 height 6
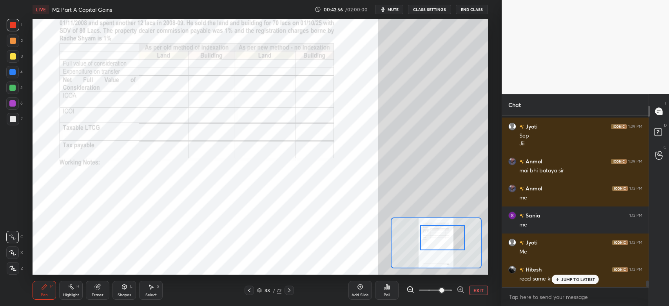
click at [122, 292] on div "Shapes L" at bounding box center [124, 290] width 24 height 19
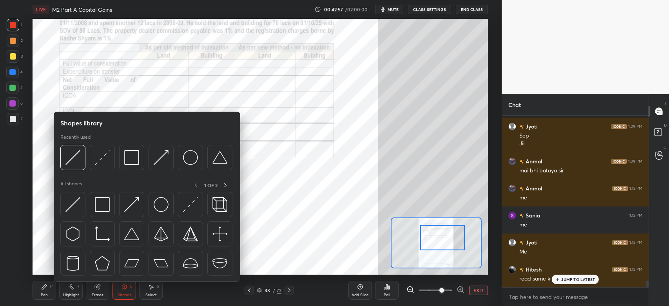
click at [75, 162] on img at bounding box center [72, 157] width 15 height 15
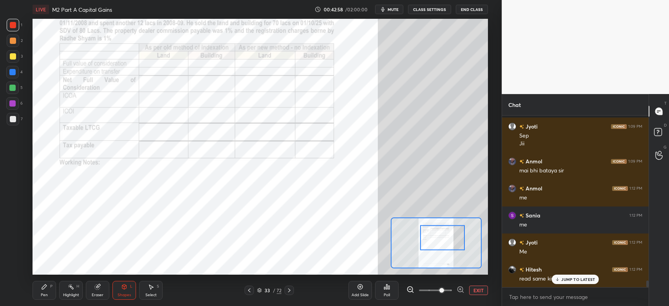
click at [13, 39] on div at bounding box center [13, 41] width 6 height 6
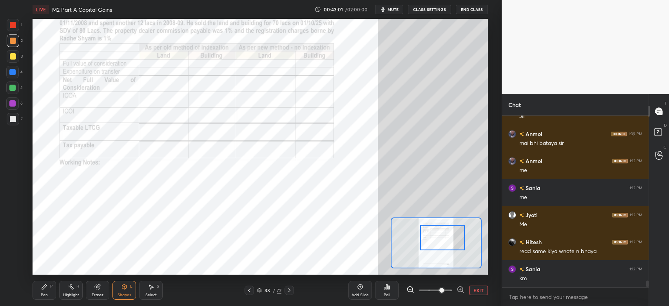
click at [38, 293] on div "Pen P" at bounding box center [45, 290] width 24 height 19
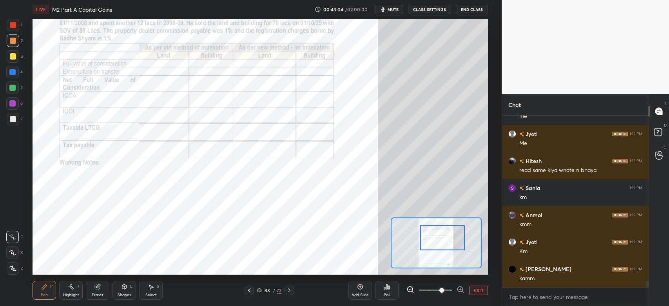
scroll to position [4446, 0]
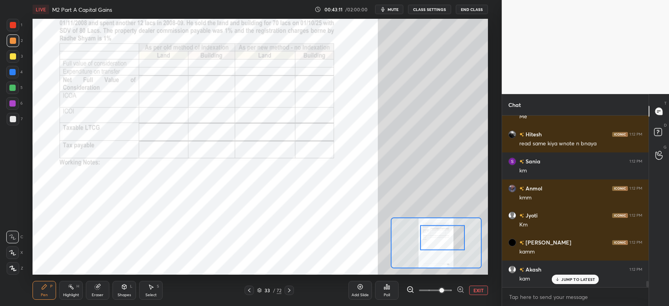
click at [69, 295] on div "Highlight" at bounding box center [71, 295] width 16 height 4
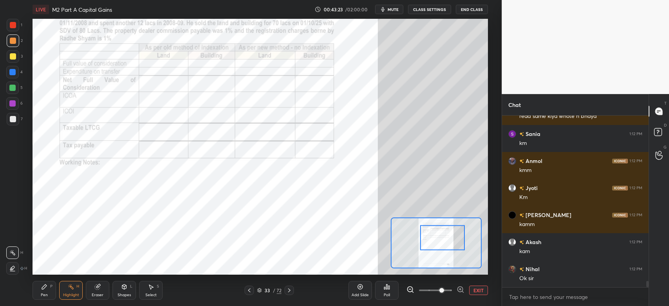
click at [44, 290] on icon at bounding box center [44, 287] width 6 height 6
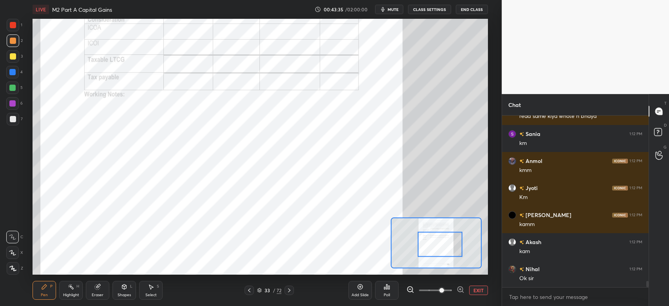
click at [96, 290] on div "Eraser" at bounding box center [98, 290] width 24 height 19
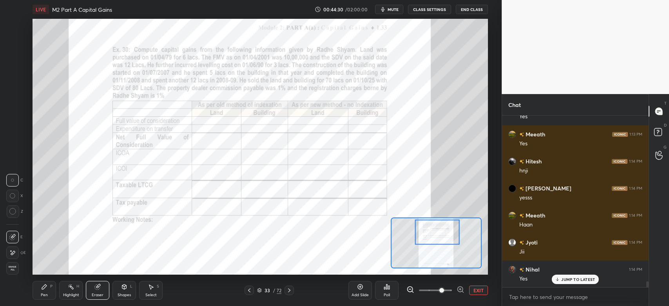
scroll to position [4851, 0]
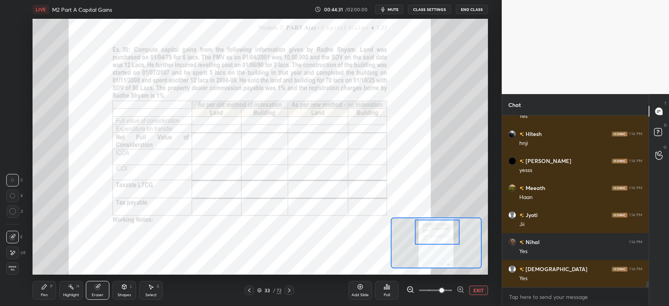
click at [42, 292] on div "Pen P" at bounding box center [45, 290] width 24 height 19
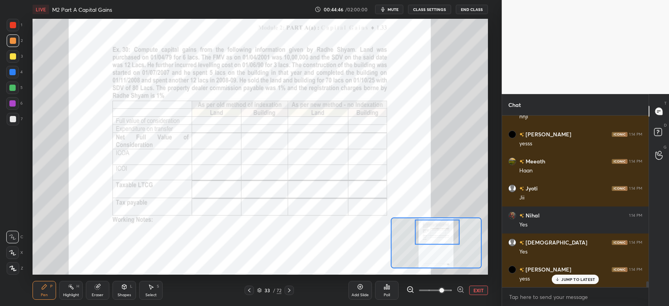
click at [395, 11] on span "mute" at bounding box center [393, 9] width 11 height 5
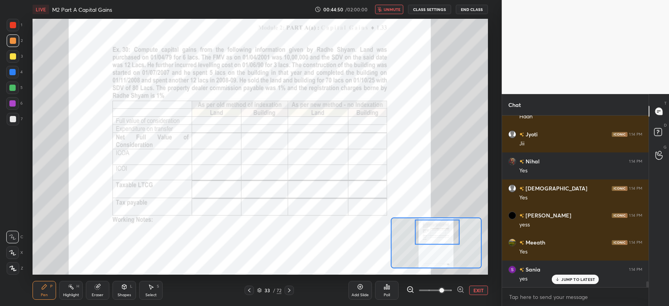
scroll to position [4959, 0]
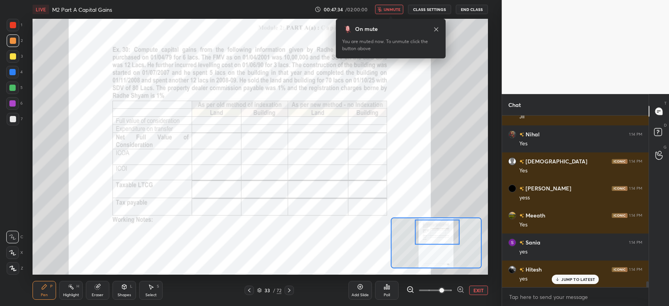
click at [396, 9] on span "unmute" at bounding box center [392, 9] width 17 height 5
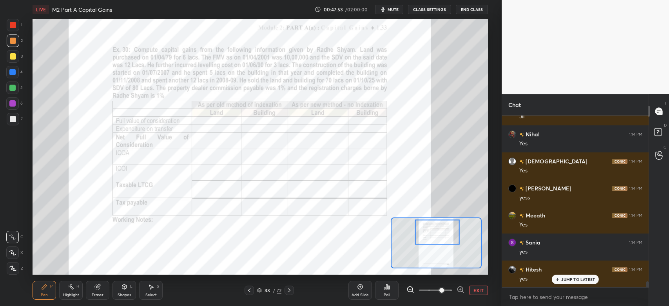
scroll to position [4987, 0]
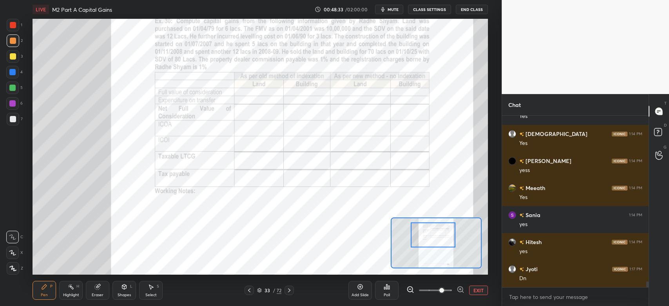
click at [125, 293] on div "Shapes" at bounding box center [124, 295] width 13 height 4
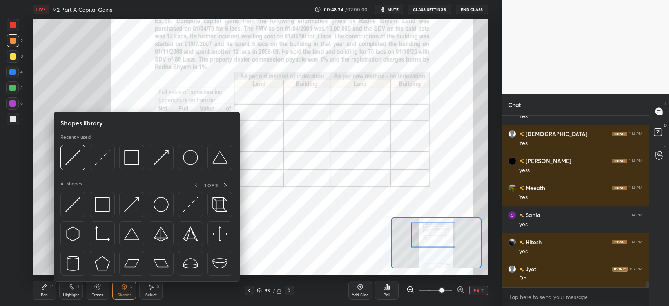
click at [74, 164] on img at bounding box center [72, 157] width 15 height 15
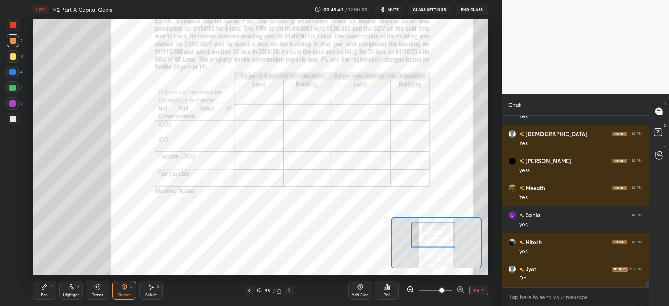
click at [40, 291] on div "Pen P" at bounding box center [45, 290] width 24 height 19
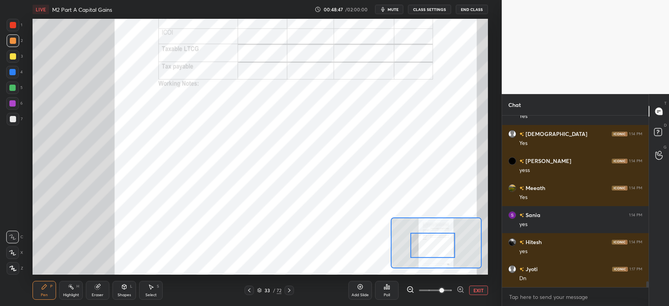
click at [433, 250] on div at bounding box center [432, 245] width 45 height 25
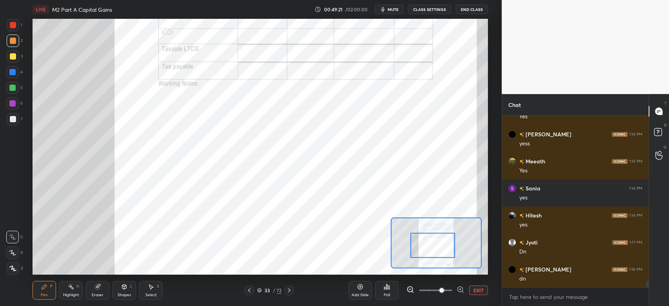
click at [98, 294] on div "Eraser" at bounding box center [98, 295] width 12 height 4
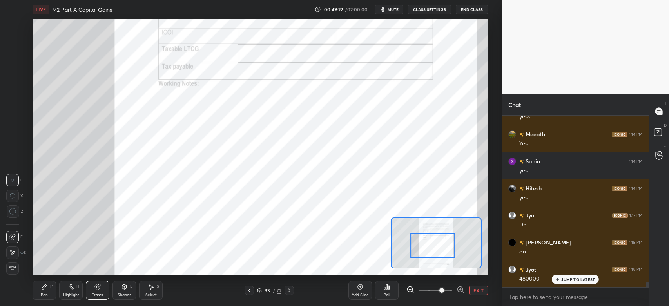
click at [45, 294] on div "Pen" at bounding box center [44, 295] width 7 height 4
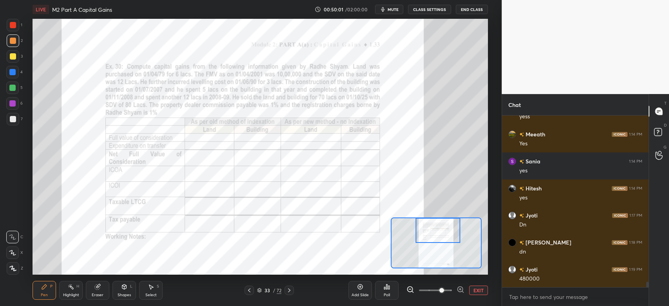
scroll to position [5068, 0]
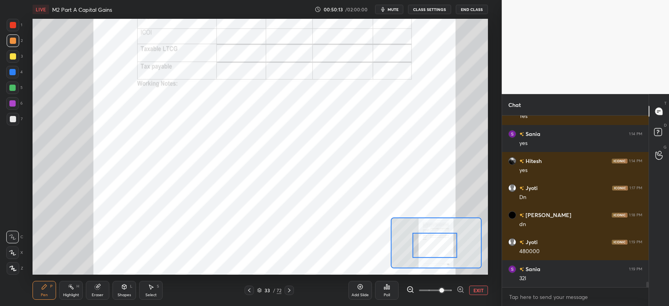
click at [8, 87] on div at bounding box center [12, 87] width 13 height 13
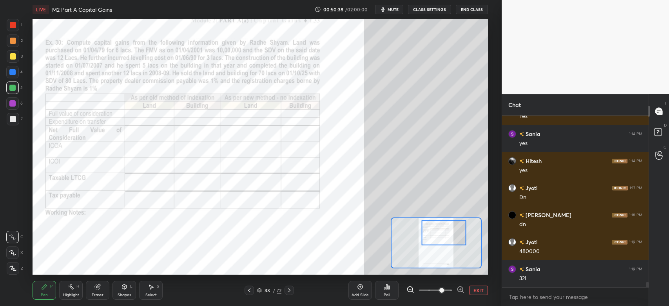
click at [10, 106] on div at bounding box center [12, 103] width 6 height 6
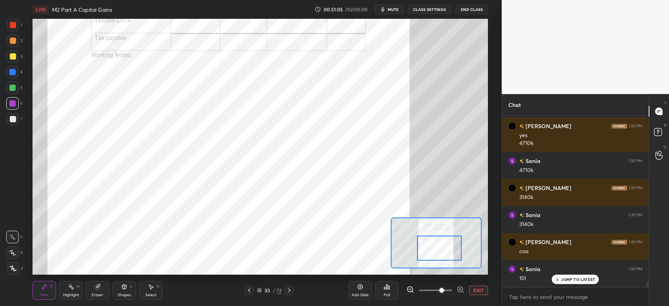
scroll to position [5291, 0]
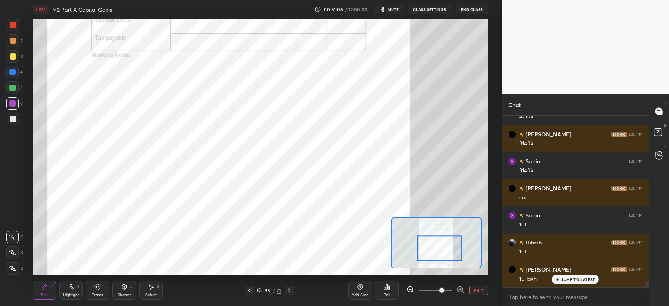
click at [13, 43] on div at bounding box center [13, 41] width 6 height 6
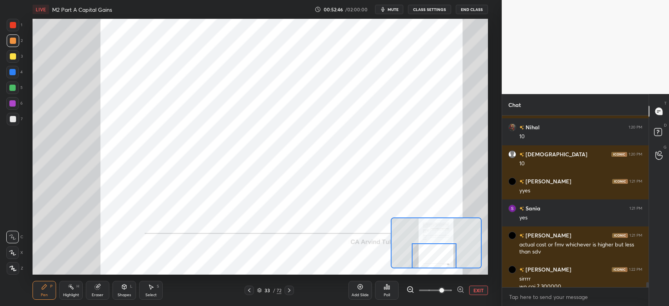
scroll to position [5469, 0]
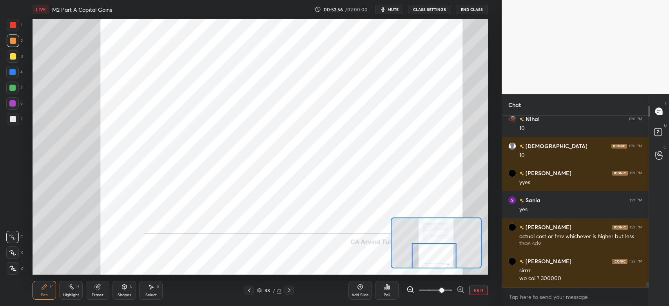
click at [13, 106] on div at bounding box center [12, 103] width 6 height 6
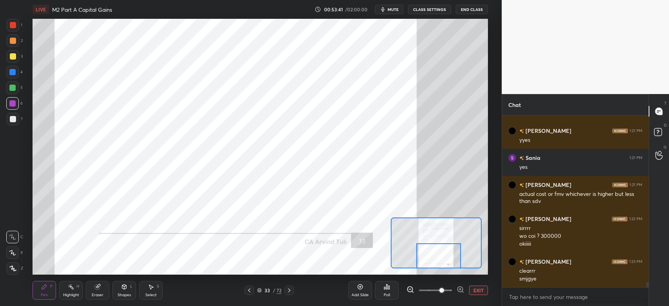
scroll to position [5539, 0]
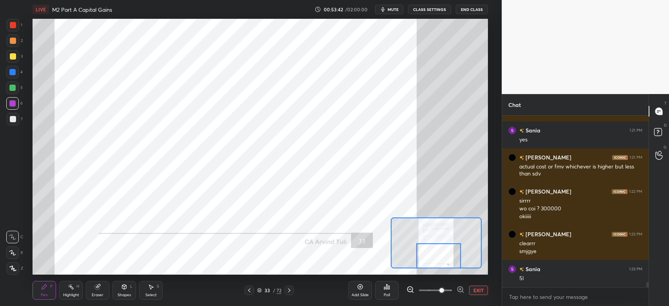
click at [13, 43] on div at bounding box center [13, 41] width 6 height 6
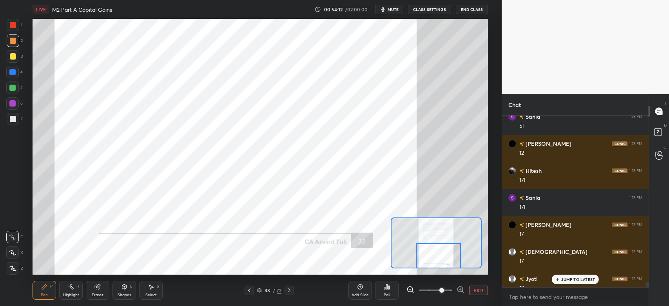
scroll to position [5664, 0]
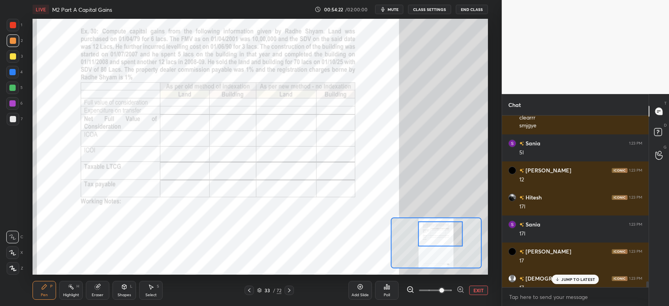
click at [11, 105] on div at bounding box center [12, 103] width 6 height 6
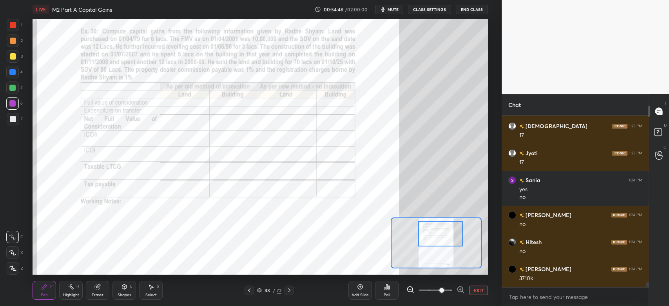
scroll to position [5824, 0]
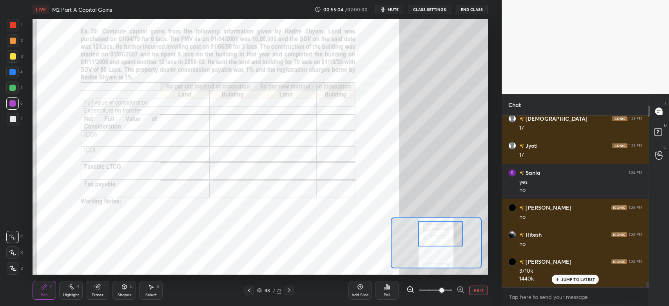
click at [9, 89] on div at bounding box center [12, 88] width 6 height 6
click at [9, 26] on div at bounding box center [13, 25] width 13 height 13
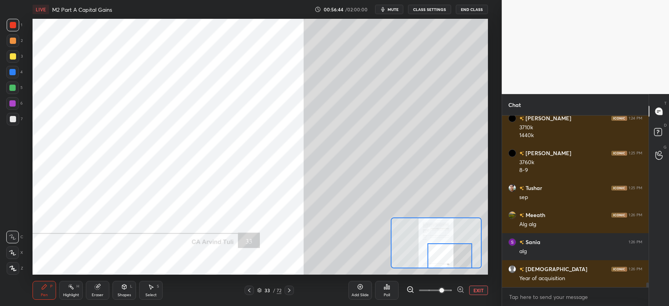
scroll to position [5994, 0]
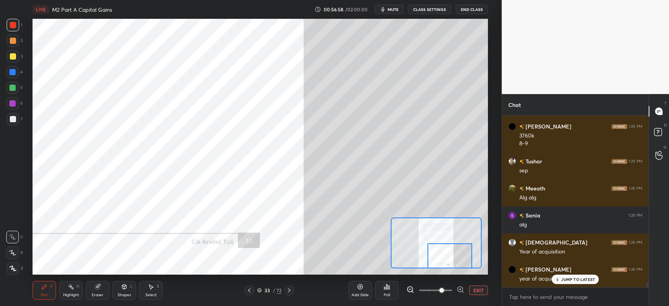
click at [14, 105] on div at bounding box center [12, 103] width 6 height 6
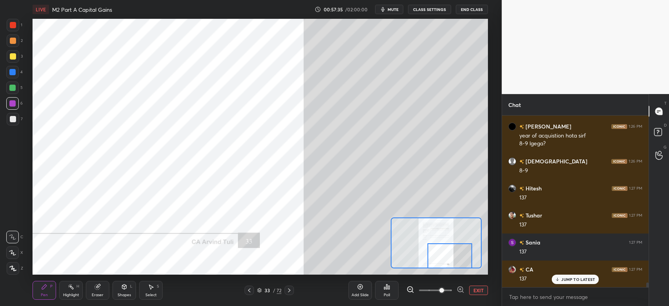
scroll to position [6165, 0]
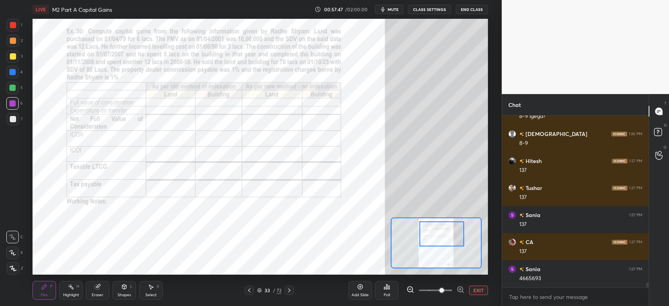
click at [99, 292] on div "Eraser" at bounding box center [98, 290] width 24 height 19
click at [44, 292] on div "Pen P" at bounding box center [45, 290] width 24 height 19
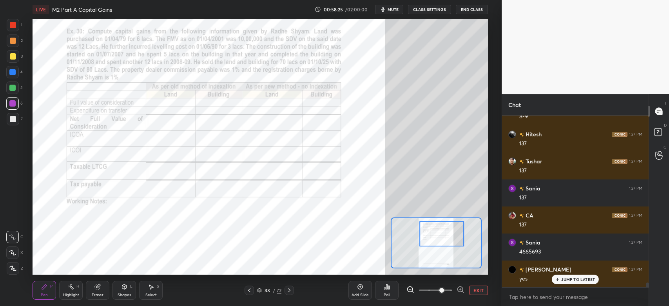
click at [14, 88] on div at bounding box center [12, 88] width 6 height 6
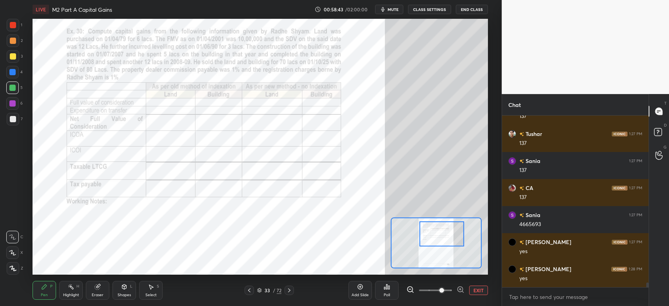
scroll to position [6226, 0]
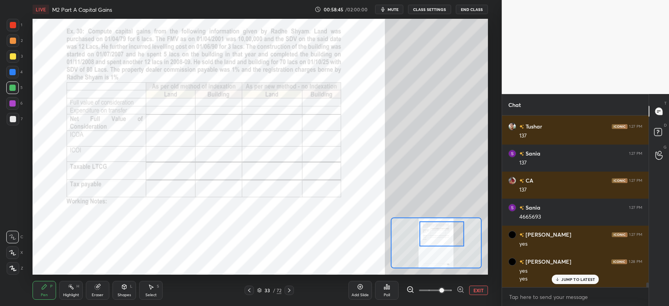
click at [407, 288] on icon at bounding box center [409, 289] width 5 height 5
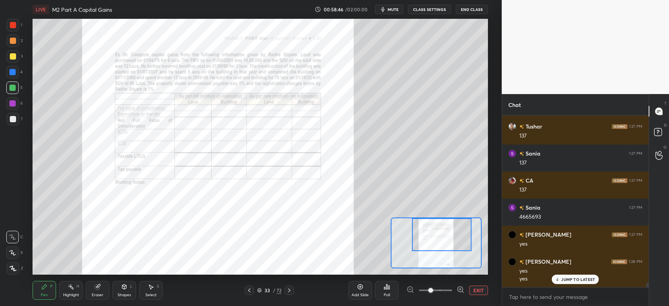
click at [444, 247] on div at bounding box center [442, 234] width 60 height 33
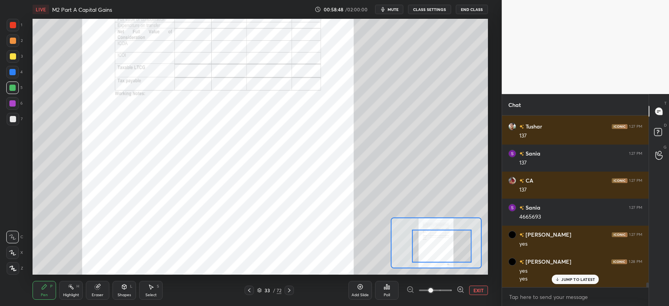
click at [411, 291] on div at bounding box center [435, 290] width 58 height 9
click at [409, 291] on div at bounding box center [435, 290] width 58 height 9
click at [478, 292] on button "EXIT" at bounding box center [478, 290] width 19 height 9
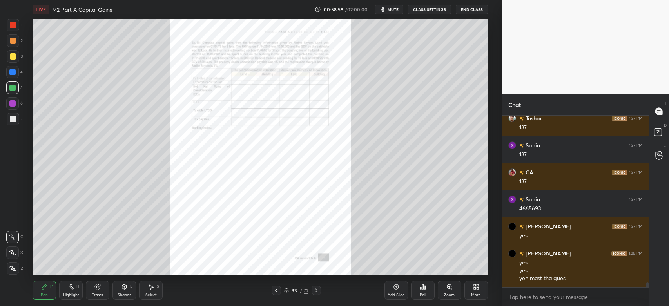
scroll to position [6261, 0]
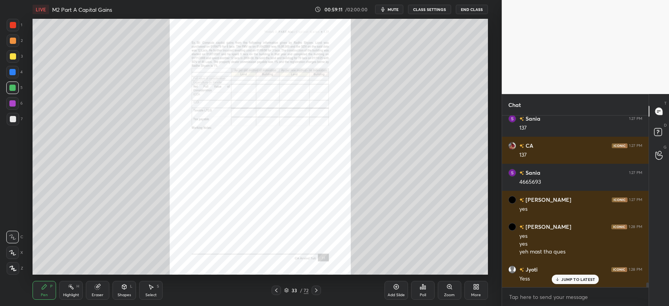
click at [10, 46] on div at bounding box center [13, 40] width 13 height 13
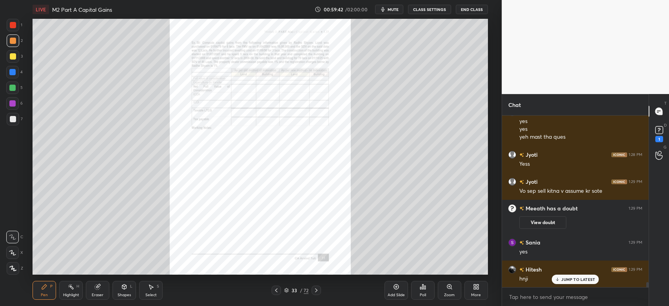
scroll to position [5680, 0]
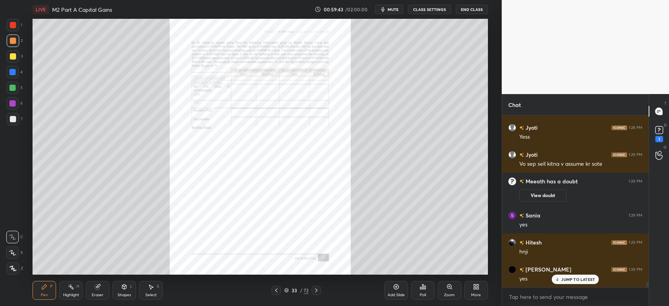
click at [98, 289] on icon at bounding box center [97, 286] width 5 height 5
click at [13, 254] on icon at bounding box center [13, 253] width 4 height 4
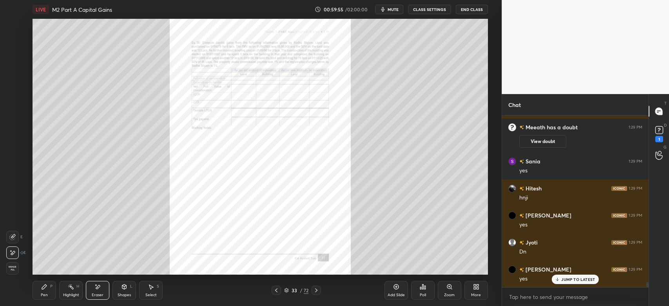
scroll to position [5761, 0]
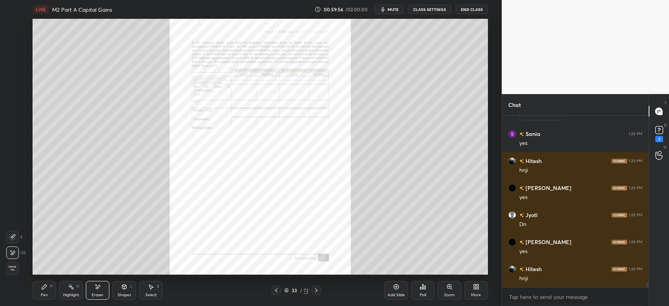
click at [42, 290] on icon at bounding box center [44, 287] width 6 height 6
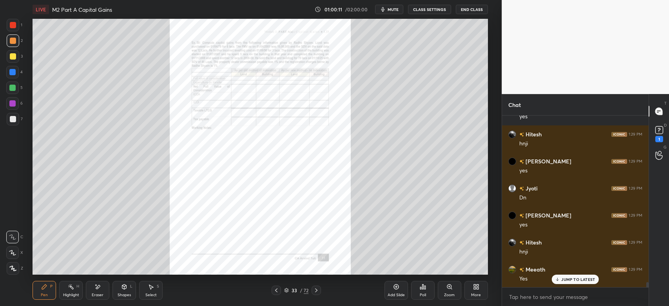
scroll to position [5796, 0]
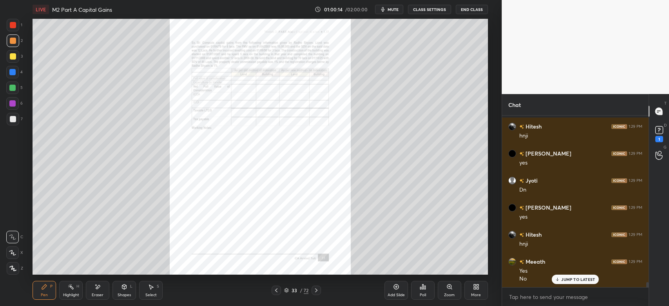
click at [520, 300] on textarea at bounding box center [575, 297] width 134 height 13
type textarea "x"
click at [476, 291] on div "More" at bounding box center [476, 290] width 24 height 19
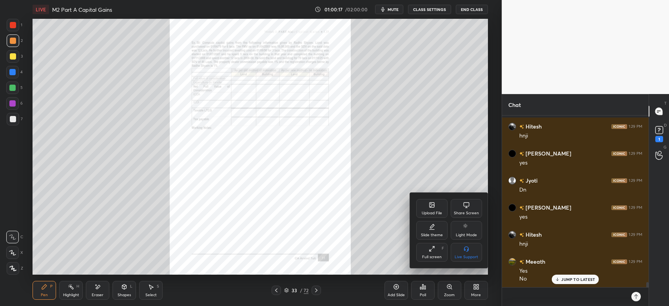
click at [467, 208] on div "Share Screen" at bounding box center [466, 208] width 31 height 19
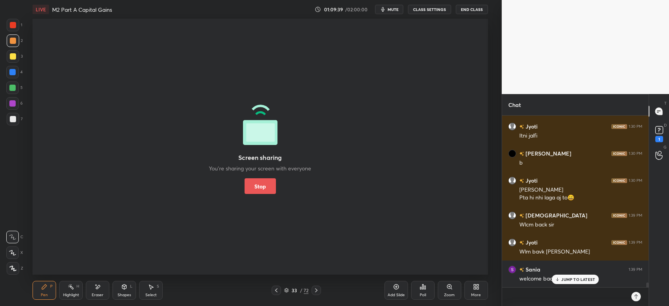
scroll to position [6047, 0]
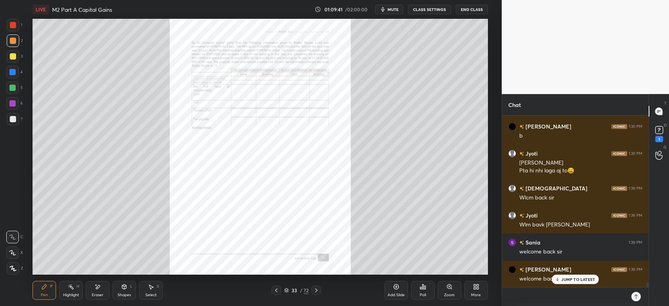
click at [534, 301] on textarea at bounding box center [567, 297] width 118 height 13
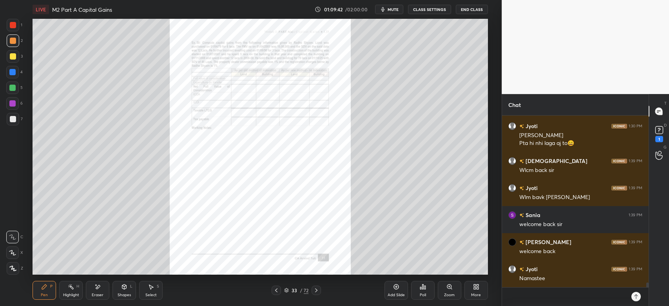
click at [572, 282] on div "Namastee" at bounding box center [580, 279] width 123 height 8
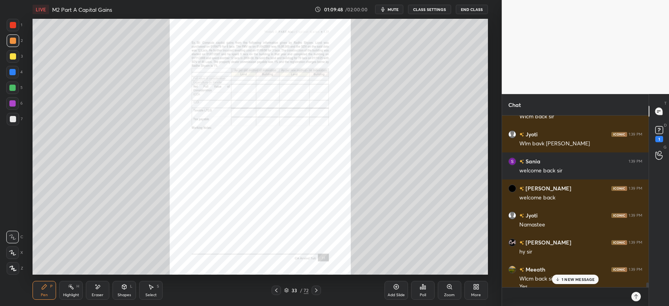
scroll to position [6136, 0]
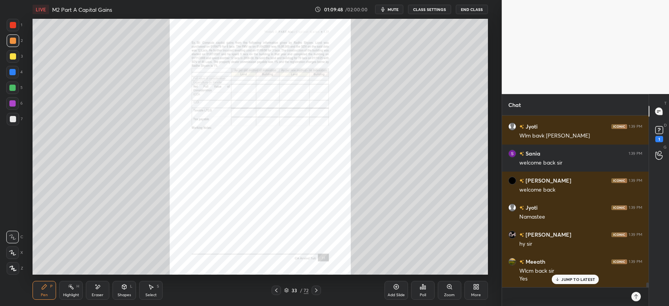
click at [319, 292] on icon at bounding box center [316, 290] width 6 height 6
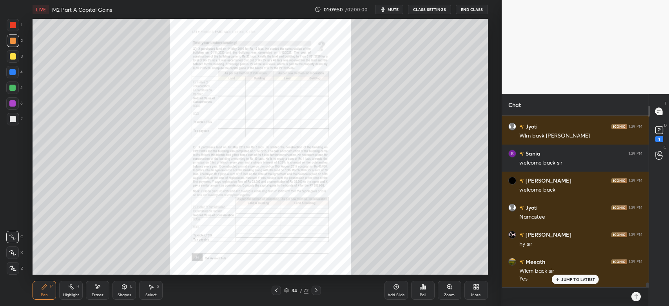
click at [451, 291] on div "Zoom" at bounding box center [450, 290] width 24 height 19
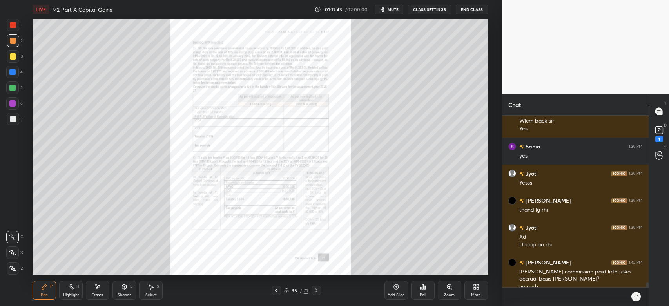
scroll to position [6294, 0]
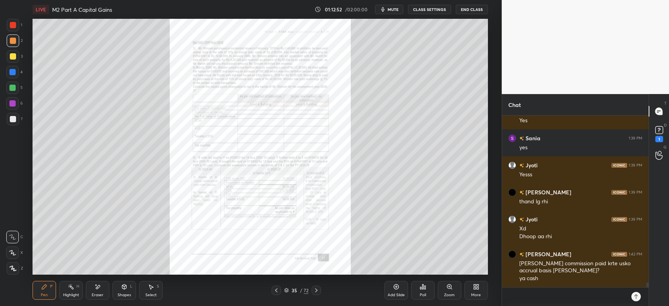
click at [449, 288] on icon at bounding box center [449, 286] width 4 height 4
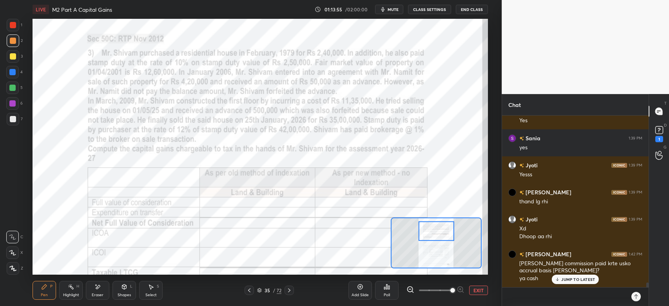
scroll to position [6321, 0]
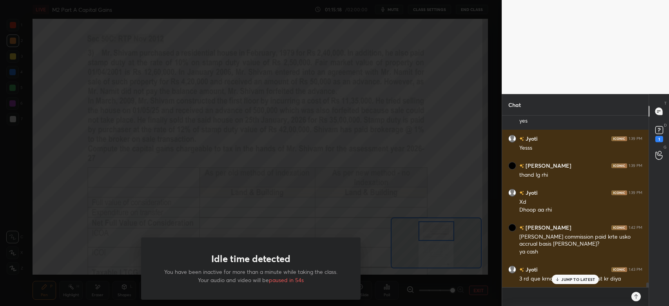
click at [145, 61] on div "Idle time detected You have been inactive for more than a minute while taking t…" at bounding box center [251, 153] width 502 height 306
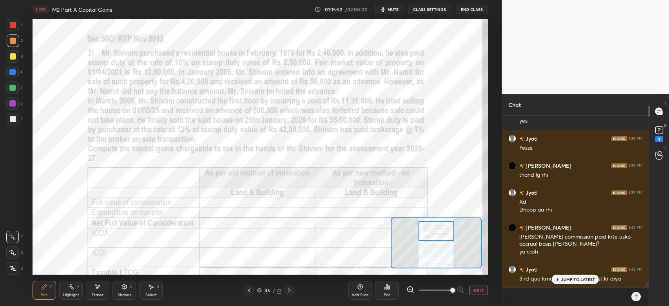
click at [562, 277] on p "JUMP TO LATEST" at bounding box center [578, 279] width 34 height 5
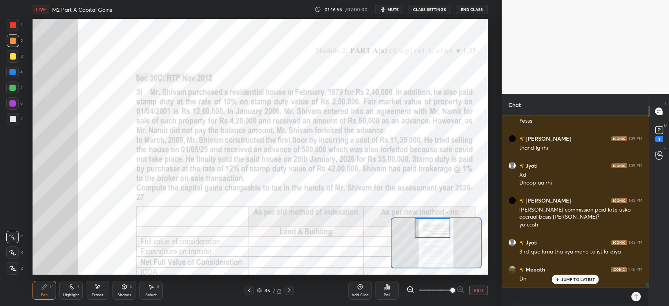
click at [250, 292] on icon at bounding box center [249, 290] width 2 height 4
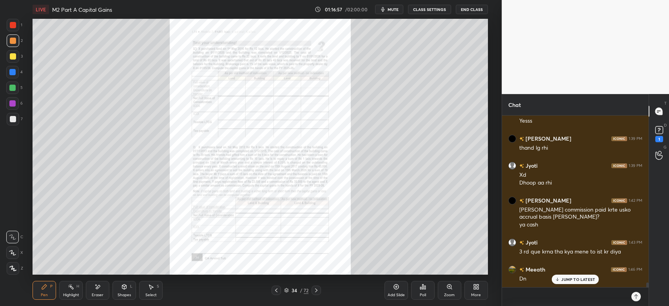
click at [449, 290] on icon at bounding box center [449, 287] width 6 height 6
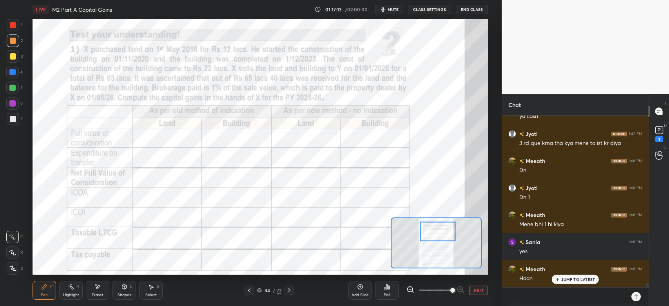
scroll to position [6483, 0]
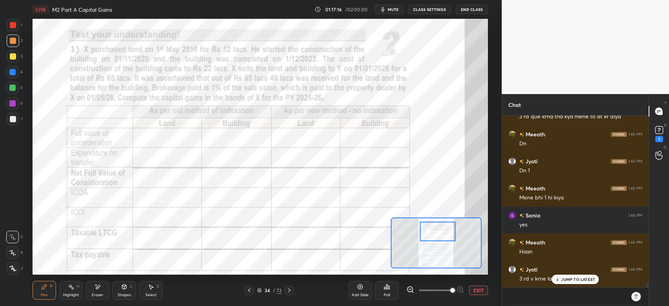
click at [573, 282] on p "JUMP TO LATEST" at bounding box center [578, 279] width 34 height 5
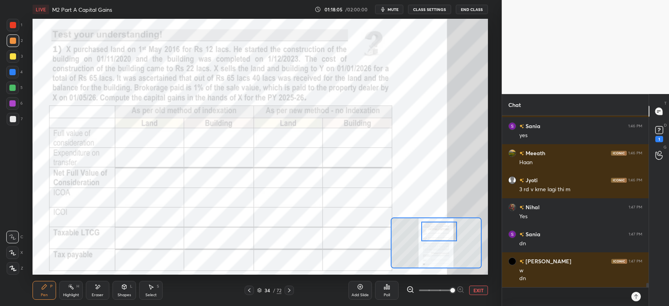
scroll to position [6599, 0]
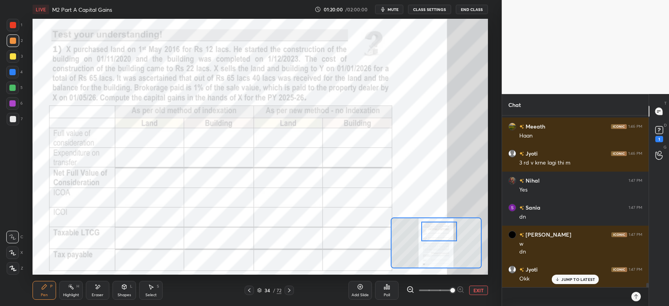
click at [18, 25] on div at bounding box center [13, 25] width 13 height 13
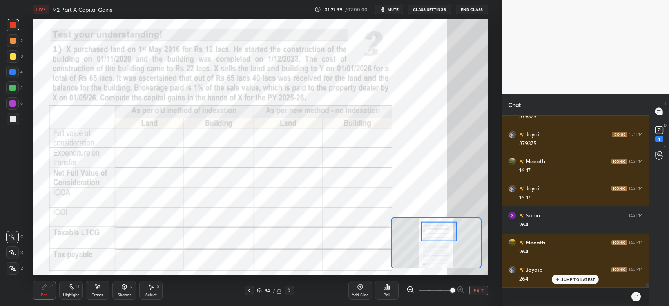
scroll to position [7585, 0]
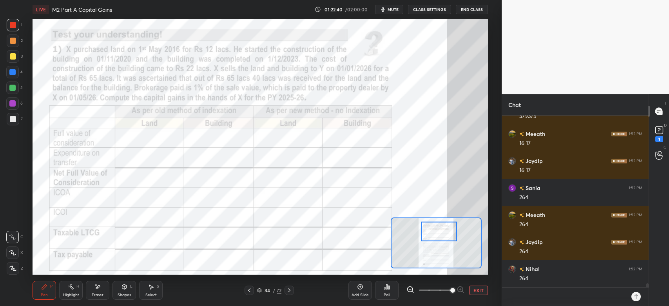
click at [519, 297] on textarea at bounding box center [567, 297] width 118 height 13
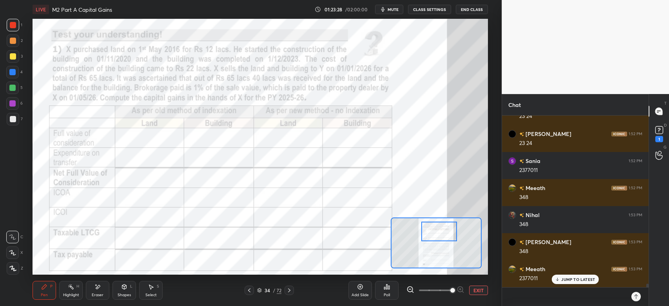
scroll to position [7882, 0]
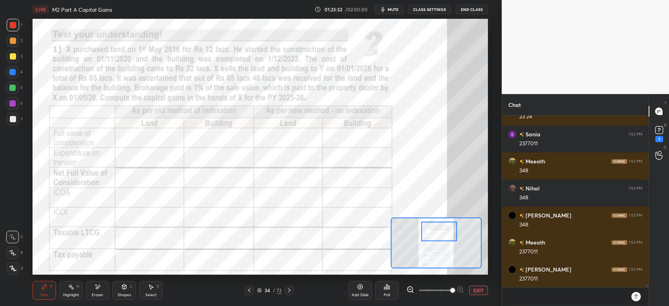
click at [95, 293] on div "Eraser" at bounding box center [98, 295] width 12 height 4
click at [44, 295] on div "Pen" at bounding box center [44, 295] width 7 height 4
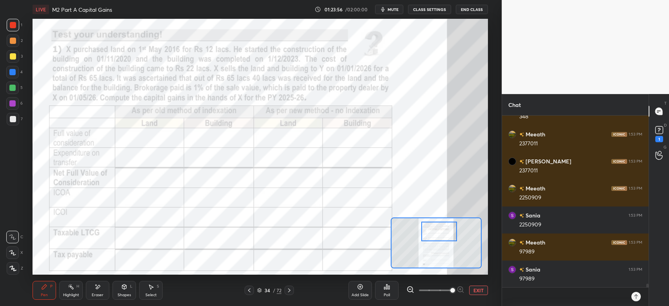
scroll to position [8017, 0]
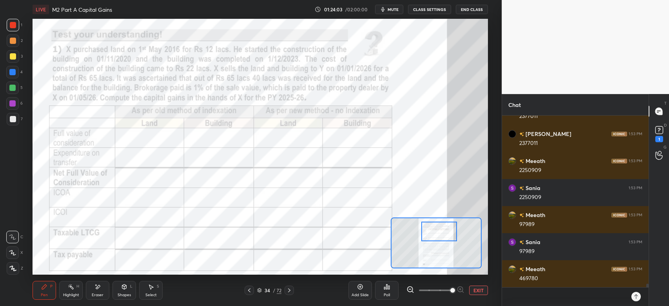
click at [14, 73] on div at bounding box center [12, 72] width 6 height 6
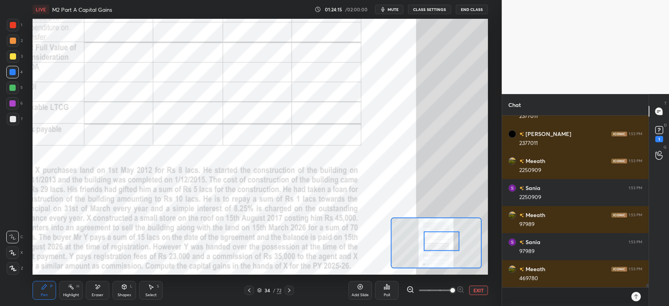
scroll to position [8044, 0]
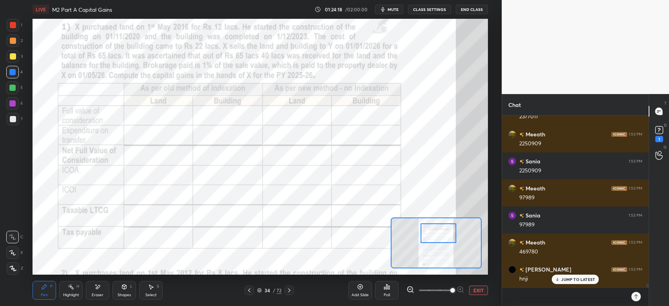
click at [405, 291] on div "Add Slide Poll EXIT" at bounding box center [417, 290] width 139 height 44
click at [409, 291] on icon at bounding box center [410, 290] width 8 height 8
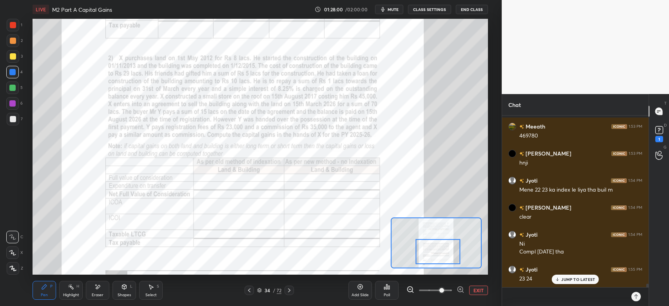
scroll to position [8187, 0]
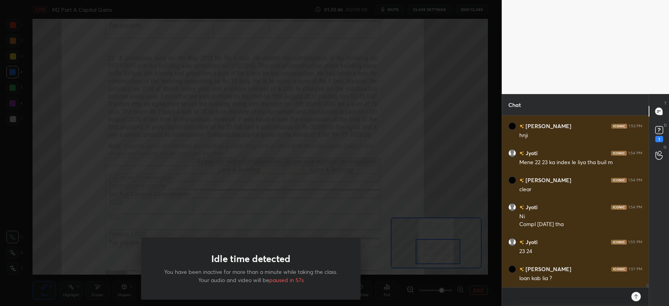
click at [163, 112] on div "Idle time detected You have been inactive for more than a minute while taking t…" at bounding box center [251, 153] width 502 height 306
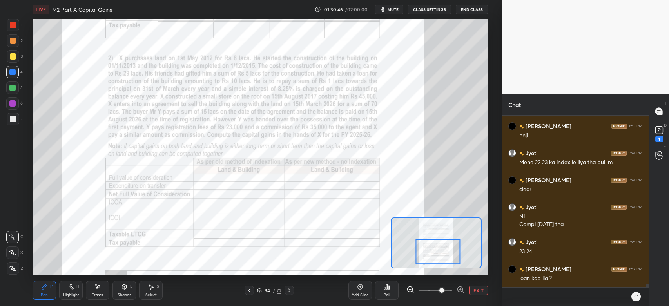
click at [168, 113] on div at bounding box center [251, 153] width 502 height 306
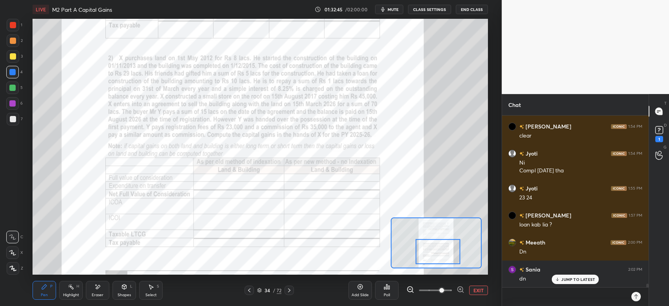
scroll to position [8268, 0]
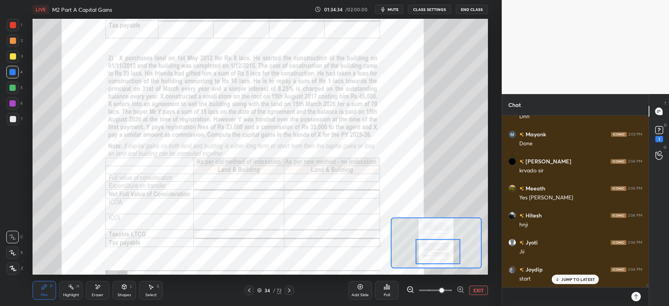
scroll to position [8457, 0]
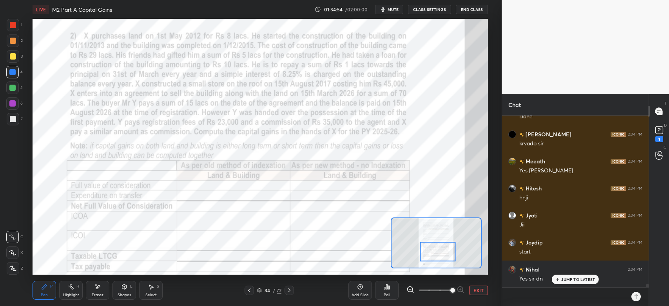
click at [16, 41] on div at bounding box center [13, 40] width 13 height 13
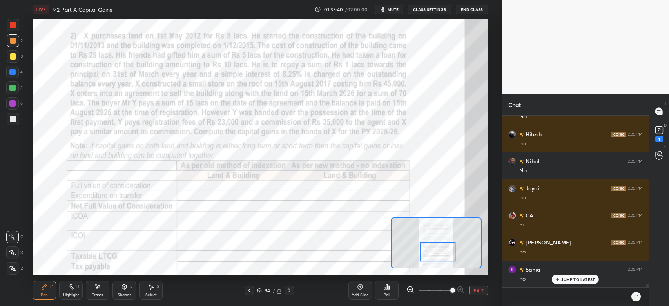
scroll to position [8998, 0]
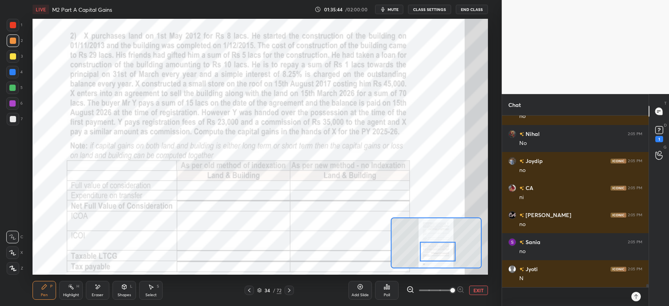
click at [18, 73] on div at bounding box center [12, 72] width 13 height 13
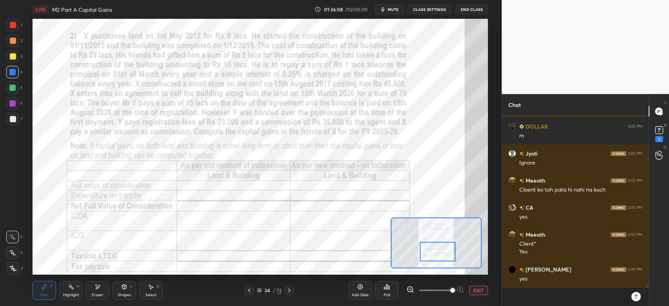
scroll to position [9230, 0]
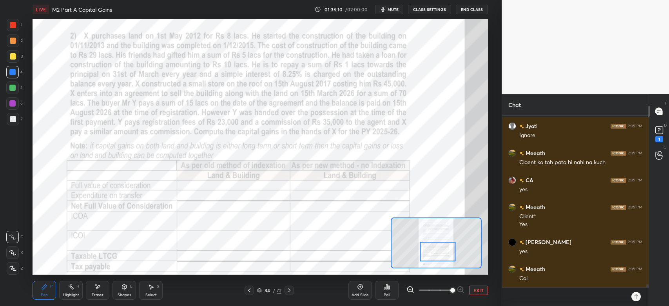
click at [11, 106] on div at bounding box center [12, 103] width 6 height 6
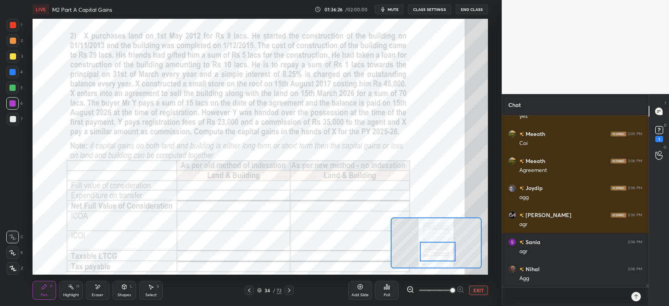
scroll to position [9392, 0]
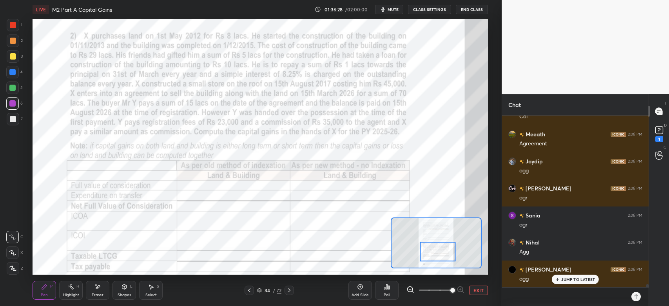
click at [13, 72] on div at bounding box center [12, 72] width 6 height 6
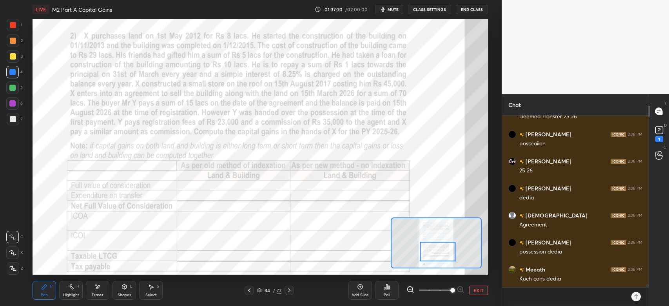
scroll to position [9751, 0]
click at [13, 106] on div at bounding box center [12, 103] width 6 height 6
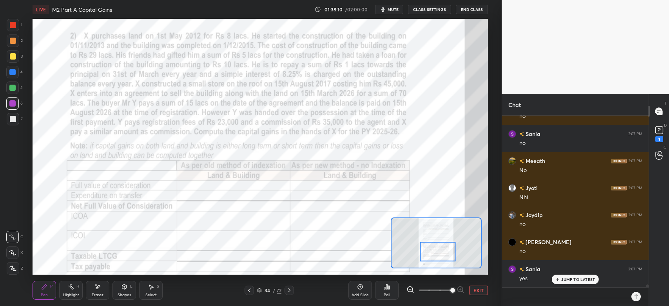
scroll to position [9976, 0]
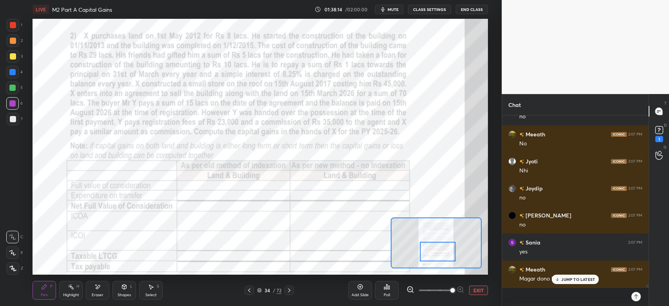
click at [11, 105] on div at bounding box center [12, 103] width 6 height 6
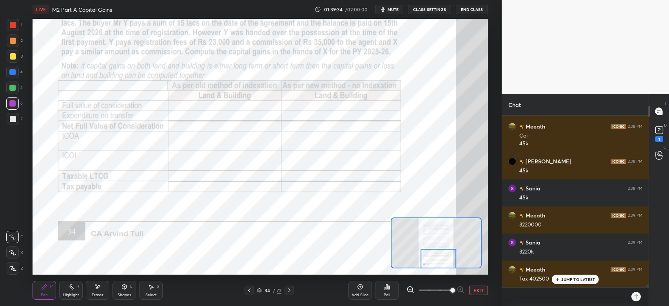
scroll to position [10451, 0]
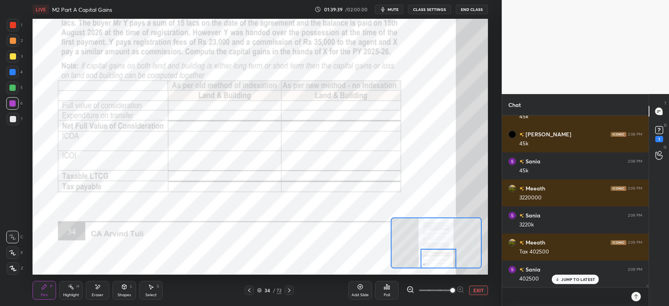
click at [12, 31] on div at bounding box center [13, 25] width 13 height 13
click at [11, 88] on div at bounding box center [12, 88] width 6 height 6
click at [10, 26] on div at bounding box center [13, 25] width 6 height 6
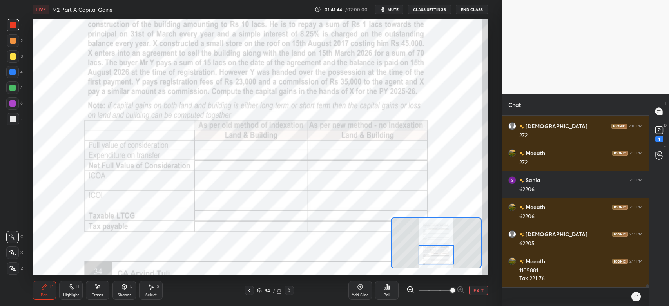
scroll to position [11034, 0]
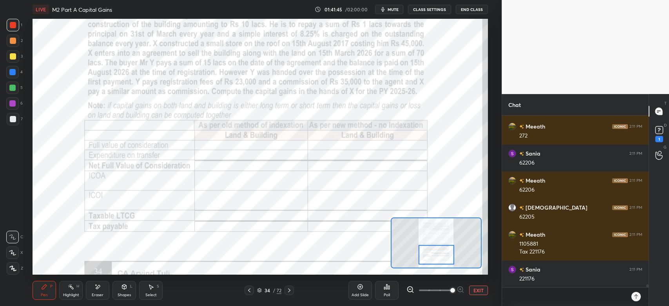
click at [13, 87] on div at bounding box center [12, 88] width 6 height 6
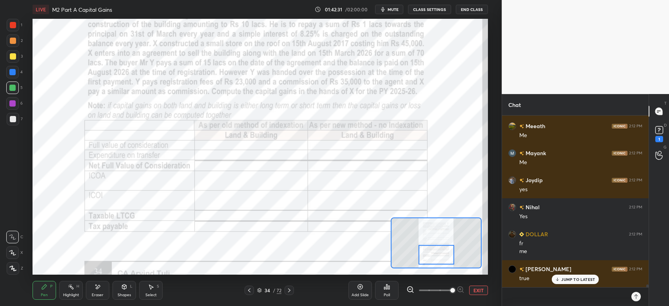
scroll to position [11401, 0]
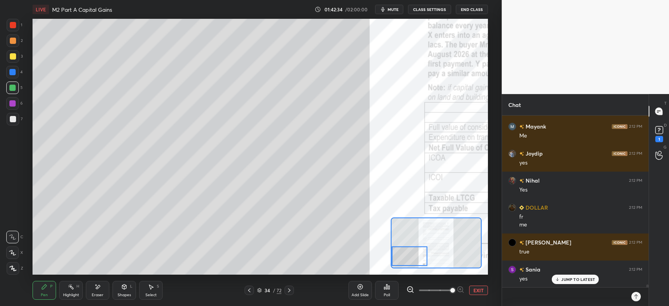
click at [17, 120] on div at bounding box center [13, 119] width 13 height 13
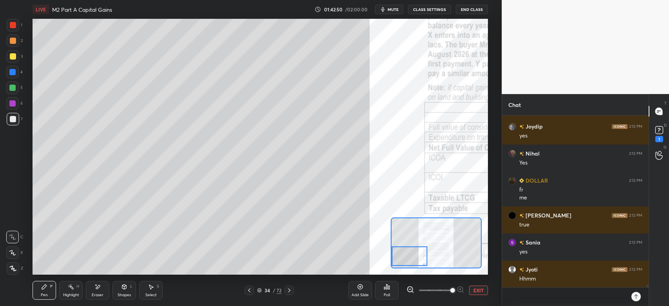
click at [122, 292] on div "Shapes L" at bounding box center [124, 290] width 24 height 19
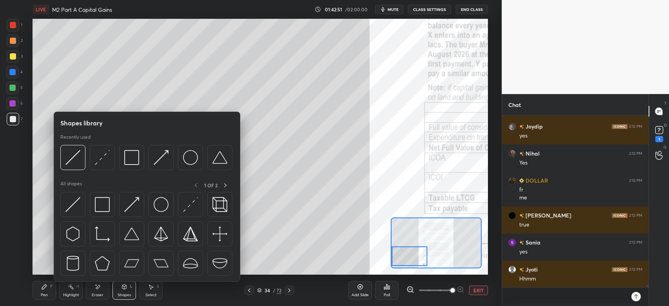
click at [133, 157] on img at bounding box center [131, 157] width 15 height 15
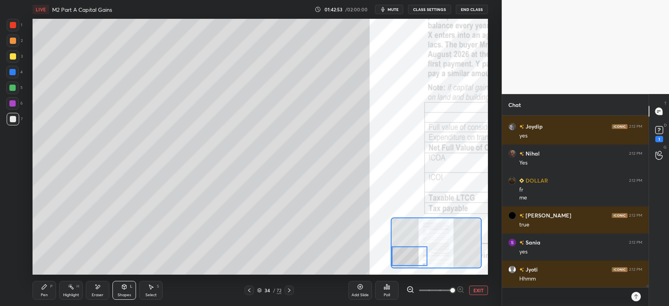
scroll to position [11463, 0]
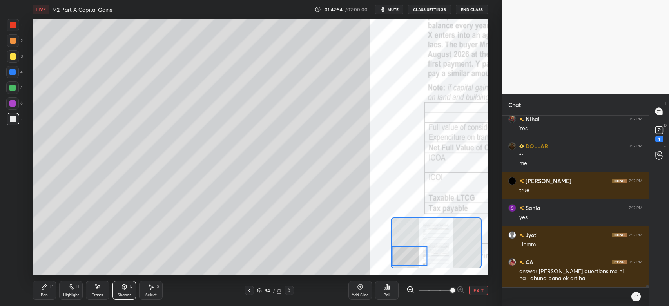
click at [47, 293] on div "Pen" at bounding box center [44, 295] width 7 height 4
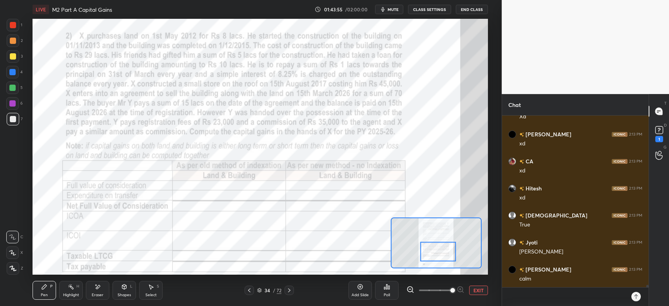
scroll to position [11760, 0]
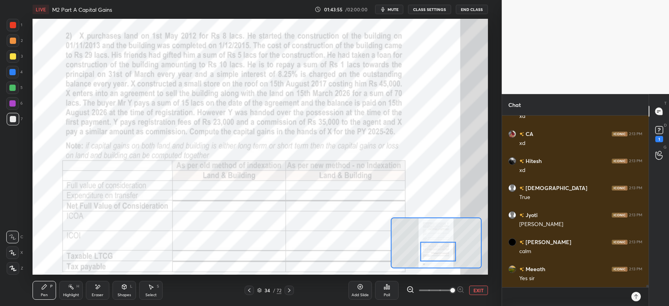
click at [289, 292] on icon at bounding box center [289, 290] width 6 height 6
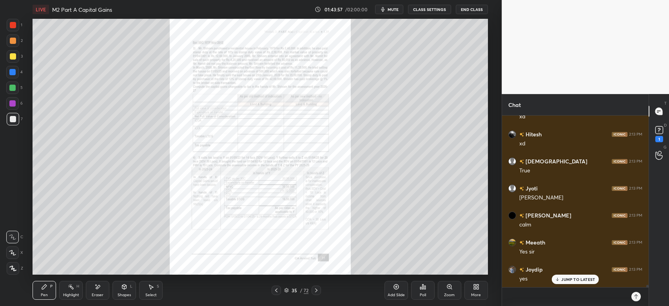
scroll to position [11814, 0]
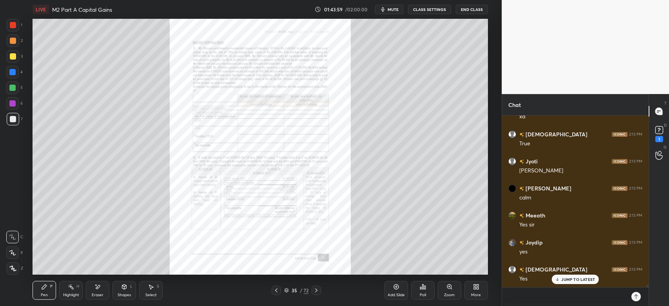
click at [445, 289] on div "Zoom" at bounding box center [450, 290] width 24 height 19
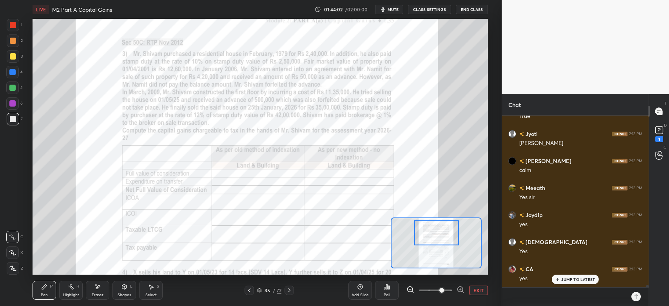
scroll to position [11868, 0]
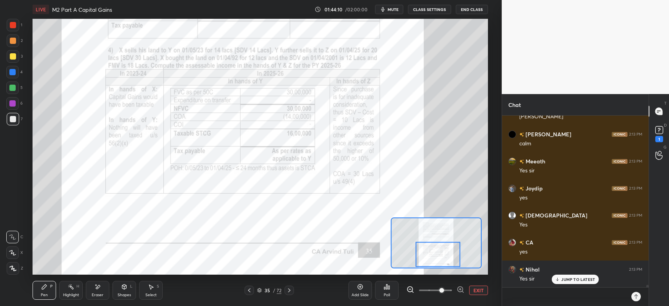
click at [8, 272] on div at bounding box center [13, 268] width 13 height 13
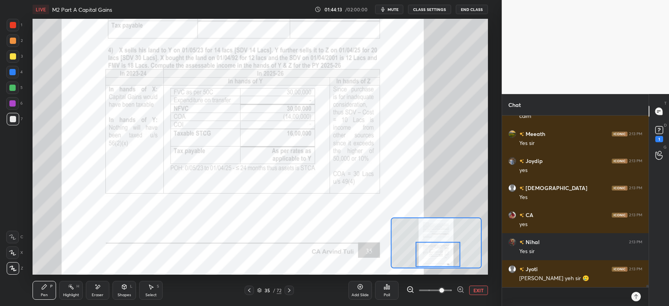
click at [288, 292] on icon at bounding box center [289, 290] width 6 height 6
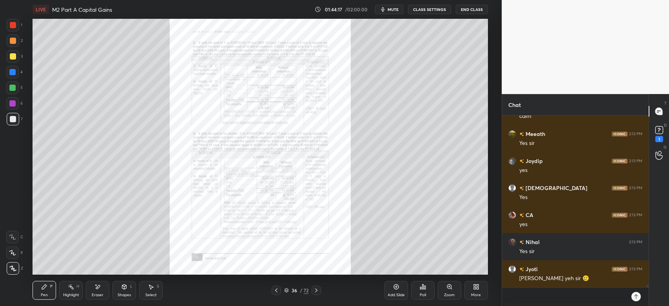
click at [275, 293] on icon at bounding box center [276, 290] width 6 height 6
click at [448, 291] on div "Zoom" at bounding box center [450, 290] width 24 height 19
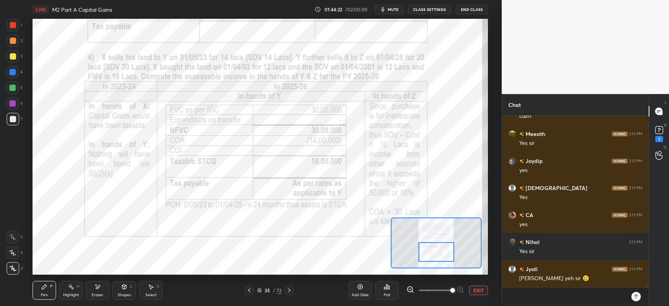
scroll to position [11930, 0]
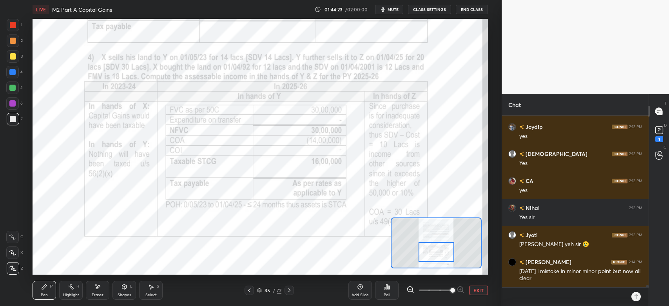
click at [73, 292] on div "Highlight H" at bounding box center [71, 290] width 24 height 19
click at [13, 106] on div at bounding box center [12, 103] width 6 height 6
click at [66, 293] on div "Highlight" at bounding box center [71, 295] width 16 height 4
click at [13, 27] on div at bounding box center [13, 25] width 6 height 6
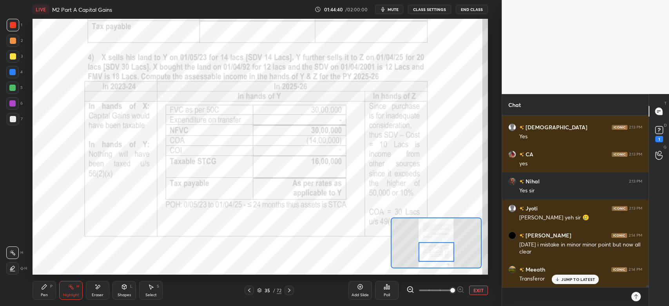
click at [40, 294] on div "Pen P" at bounding box center [45, 290] width 24 height 19
click at [10, 237] on icon at bounding box center [12, 236] width 7 height 5
click at [98, 291] on div "Eraser" at bounding box center [98, 290] width 24 height 19
click at [43, 294] on div "Pen" at bounding box center [44, 295] width 7 height 4
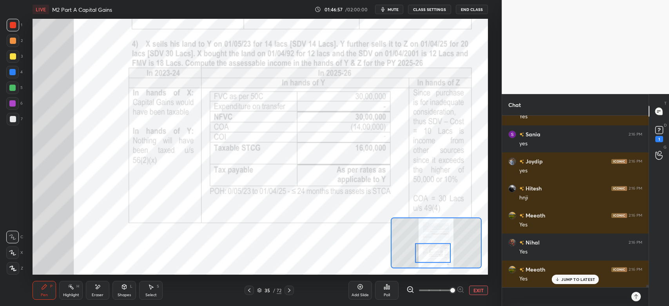
scroll to position [12845, 0]
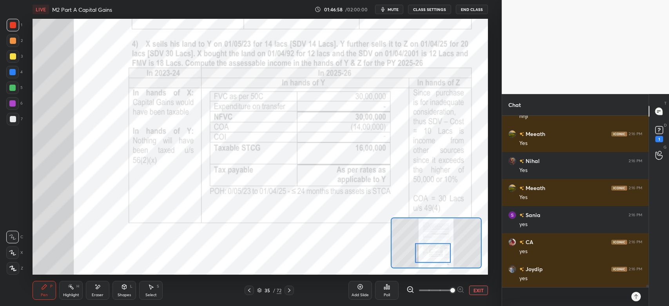
click at [15, 25] on div at bounding box center [13, 25] width 6 height 6
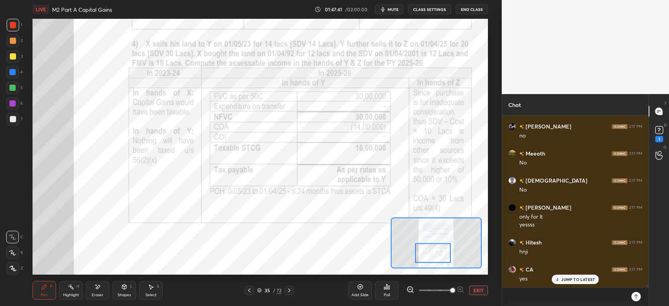
scroll to position [13401, 0]
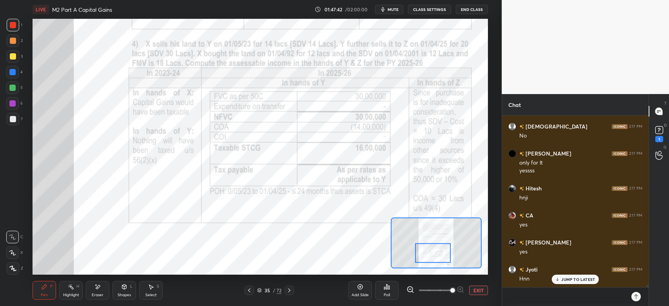
click at [290, 291] on icon at bounding box center [289, 290] width 6 height 6
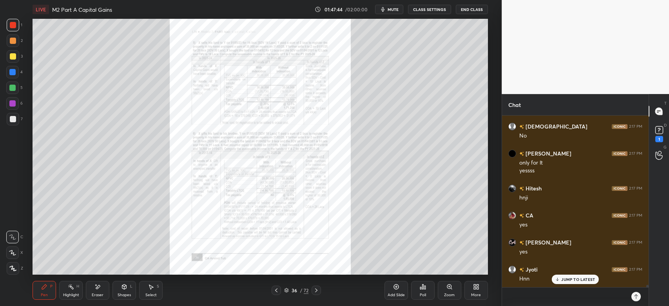
click at [449, 287] on icon at bounding box center [449, 287] width 0 height 2
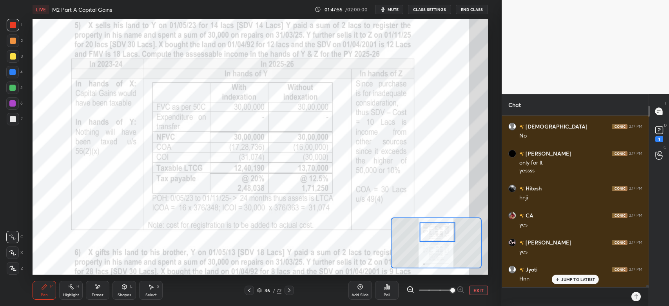
click at [292, 290] on icon at bounding box center [289, 290] width 6 height 6
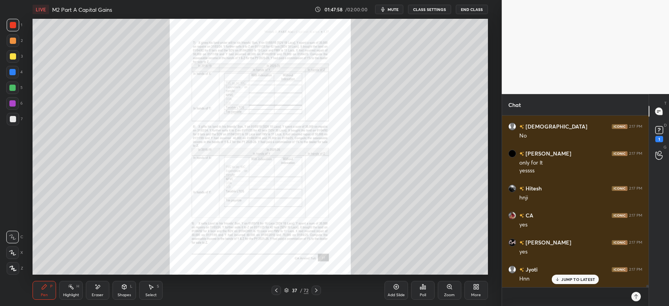
click at [319, 293] on icon at bounding box center [316, 290] width 6 height 6
click at [273, 292] on icon at bounding box center [276, 290] width 6 height 6
click at [449, 291] on div "Zoom" at bounding box center [450, 290] width 24 height 19
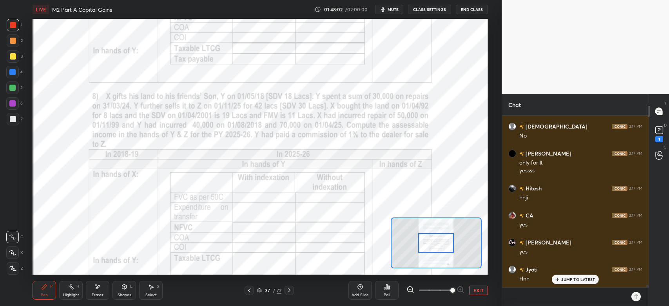
click at [249, 293] on icon at bounding box center [249, 290] width 6 height 6
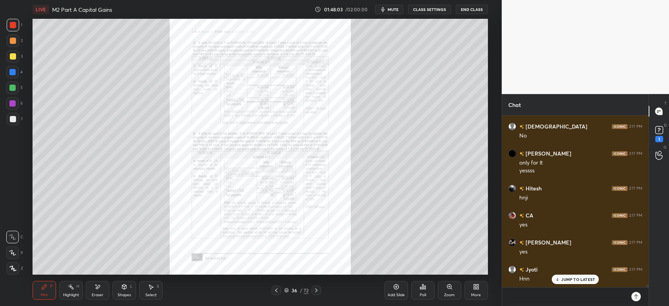
click at [449, 289] on icon at bounding box center [449, 287] width 6 height 6
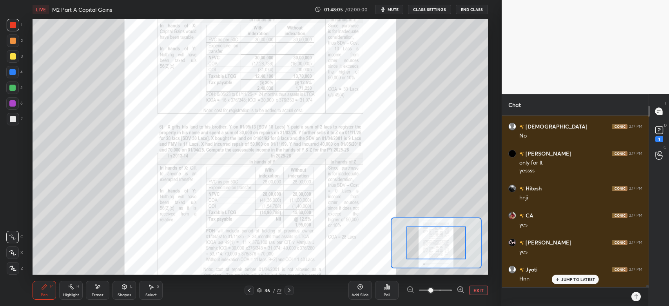
click at [455, 290] on div at bounding box center [435, 290] width 58 height 9
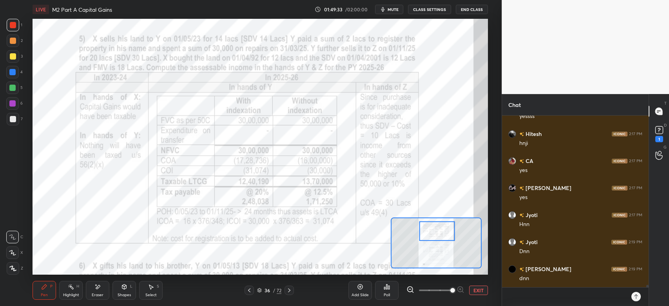
scroll to position [13482, 0]
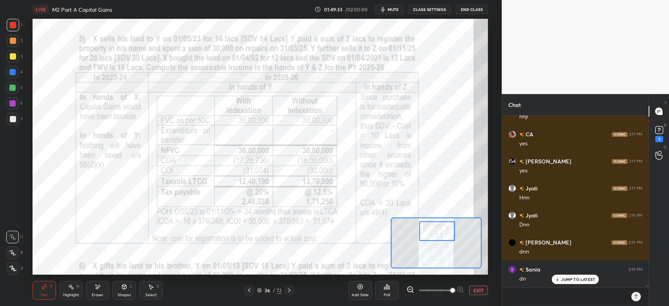
click at [12, 86] on div at bounding box center [12, 88] width 6 height 6
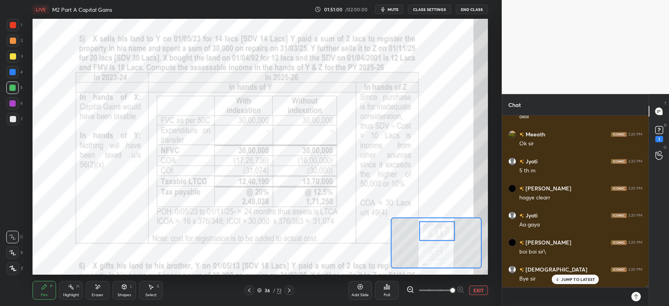
scroll to position [13780, 0]
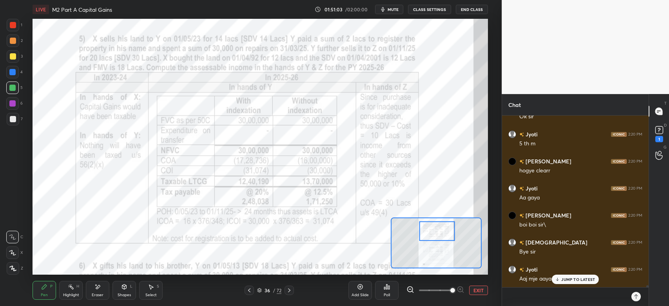
click at [568, 278] on p "JUMP TO LATEST" at bounding box center [578, 279] width 34 height 5
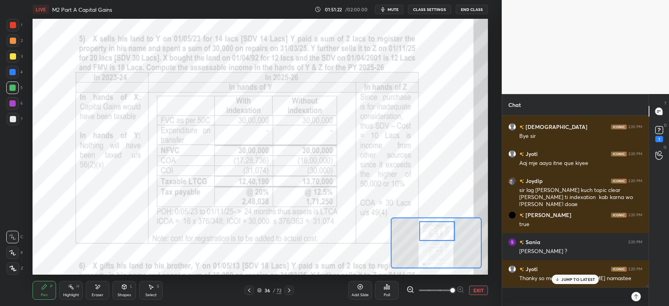
scroll to position [13922, 0]
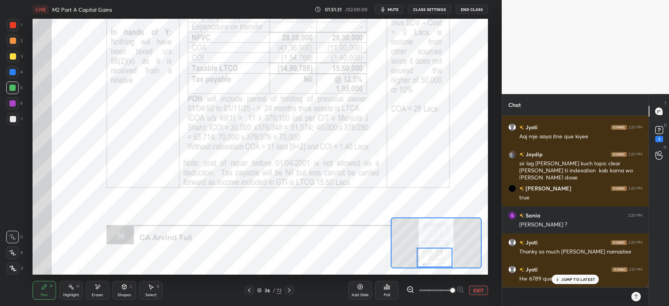
click at [292, 289] on div at bounding box center [288, 290] width 9 height 9
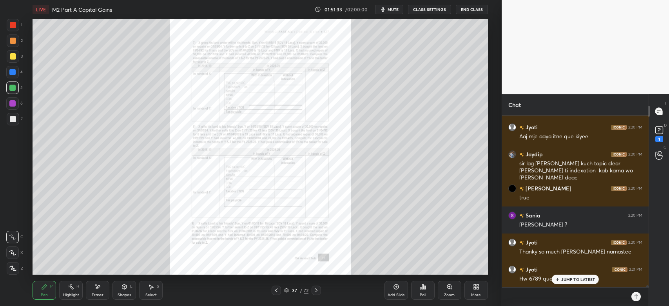
scroll to position [13949, 0]
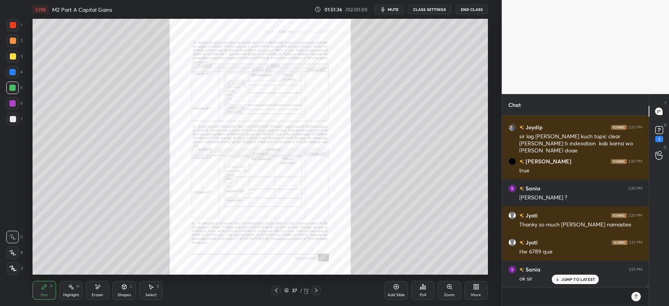
click at [275, 291] on icon at bounding box center [276, 290] width 2 height 4
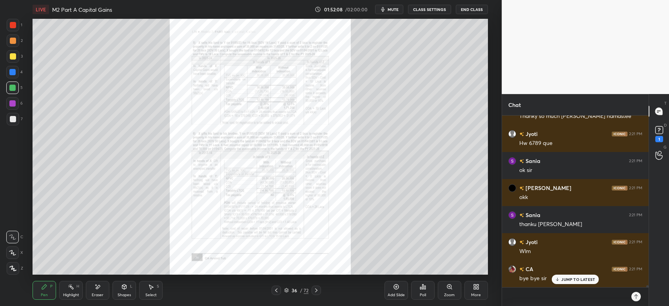
scroll to position [14084, 0]
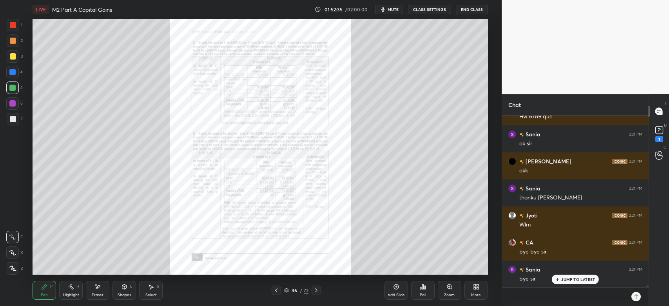
click at [473, 9] on button "End Class" at bounding box center [472, 9] width 32 height 9
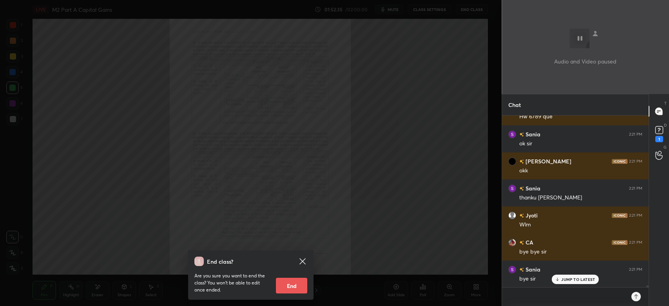
scroll to position [14112, 0]
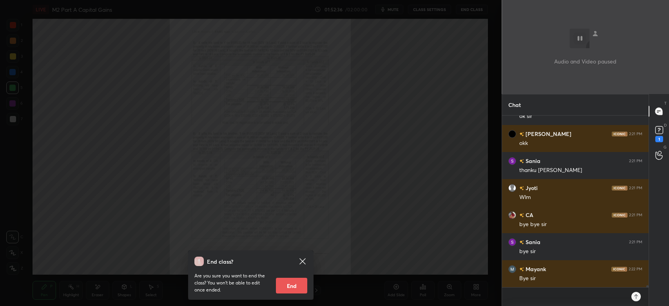
click at [296, 284] on button "End" at bounding box center [291, 286] width 31 height 16
type textarea "x"
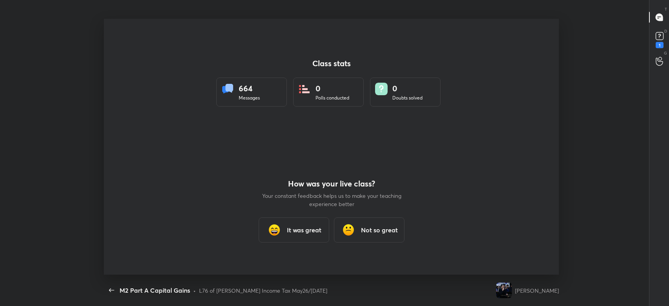
scroll to position [0, 0]
